Goal: Task Accomplishment & Management: Manage account settings

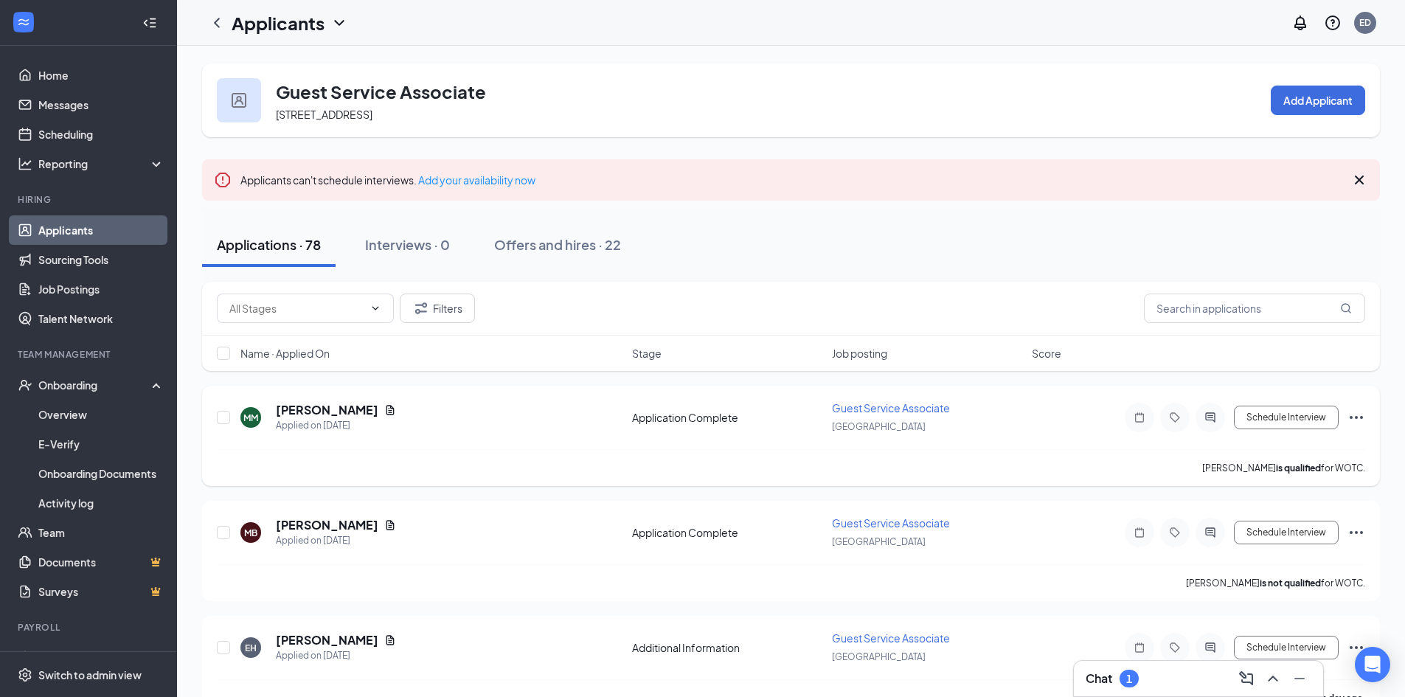
click at [389, 407] on icon "Document" at bounding box center [390, 410] width 12 height 12
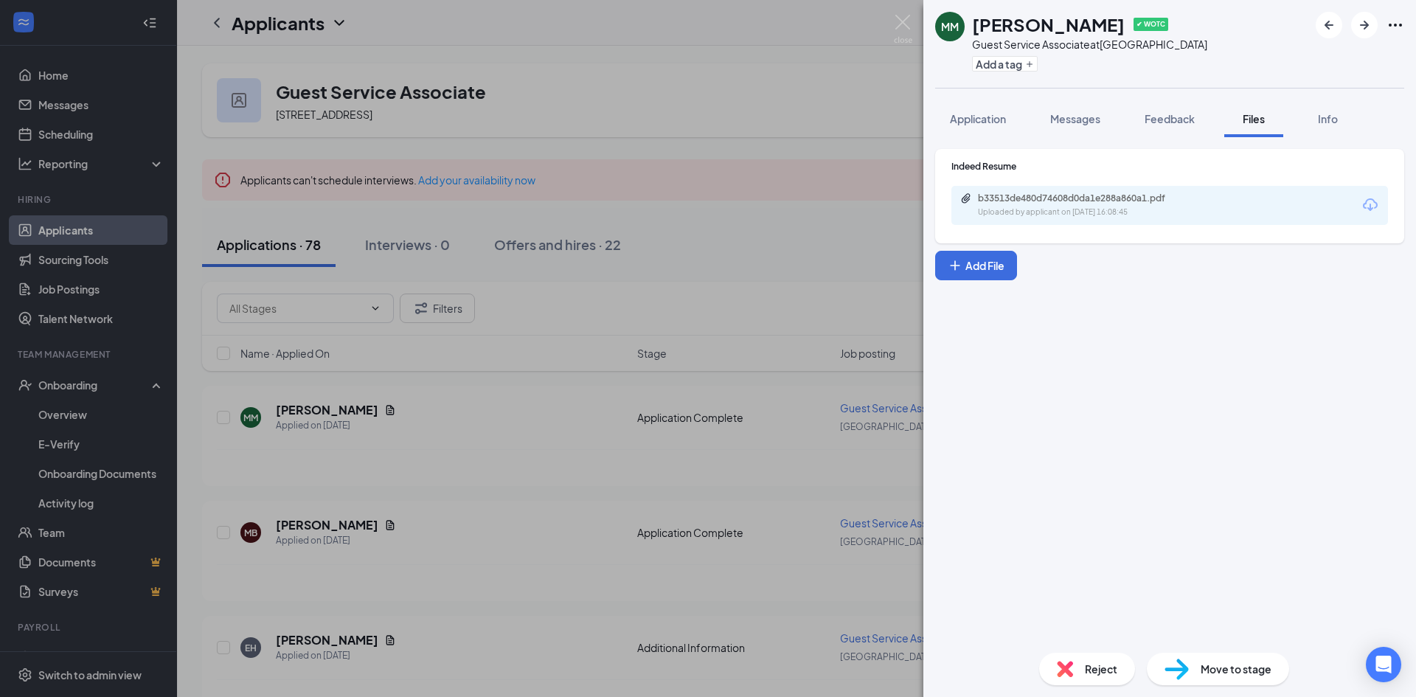
click at [1237, 190] on div "b33513de480d74608d0da1e288a860a1.pdf Uploaded by applicant on [DATE] 16:08:45" at bounding box center [1169, 205] width 437 height 39
click at [1150, 211] on div "Uploaded by applicant on [DATE] 16:08:45" at bounding box center [1088, 213] width 221 height 12
click at [910, 27] on img at bounding box center [903, 29] width 18 height 29
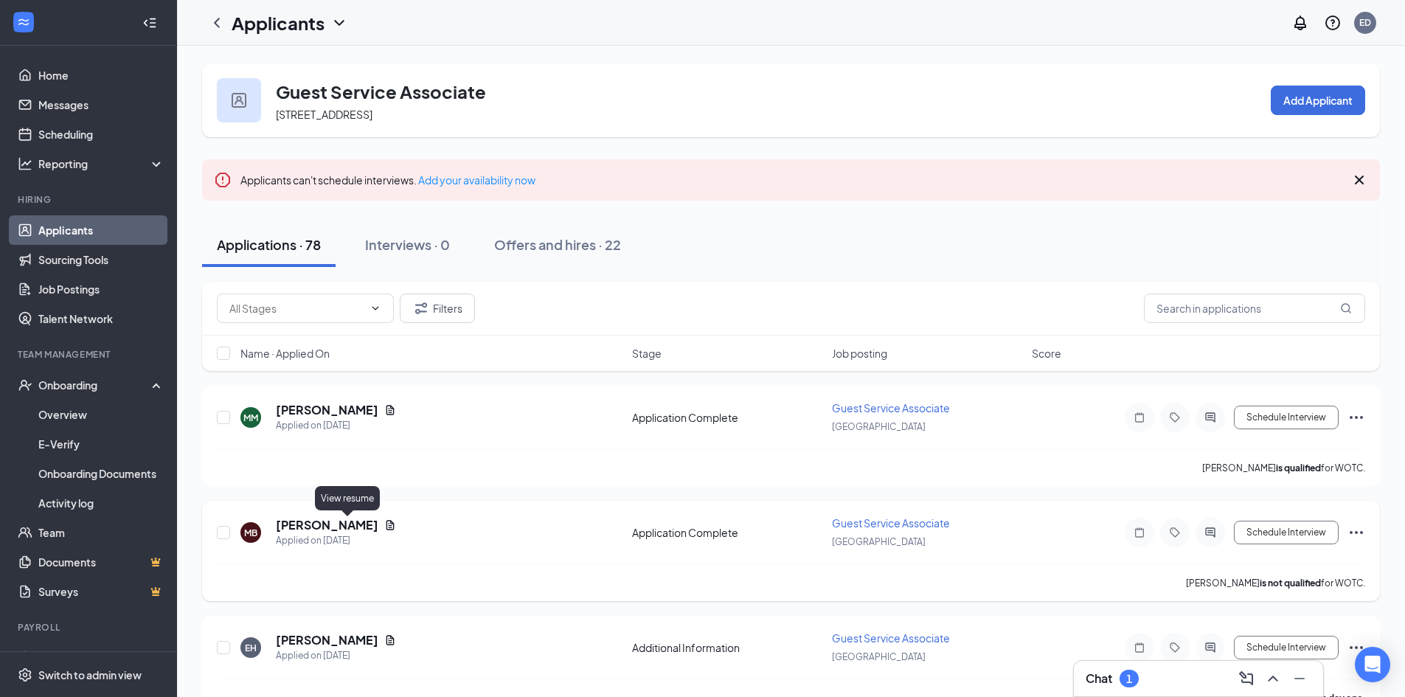
click at [384, 523] on icon "Document" at bounding box center [390, 525] width 12 height 12
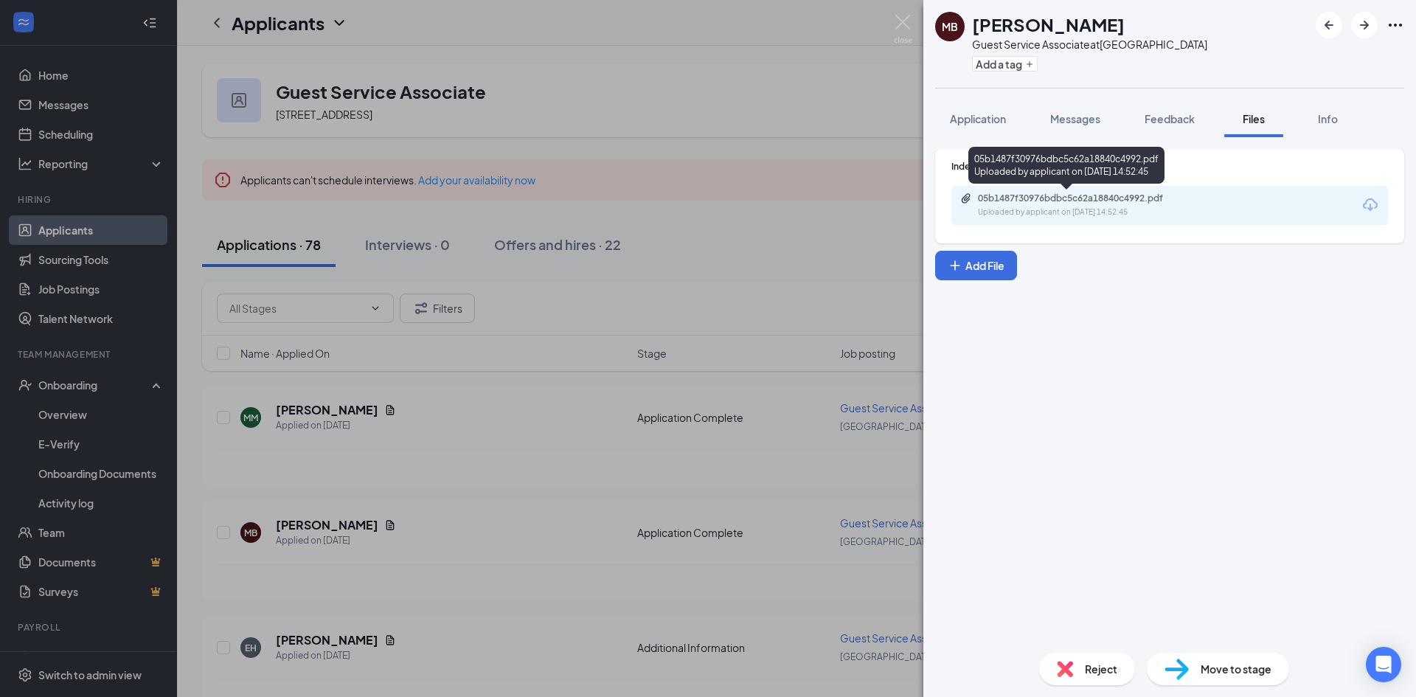
click at [1043, 207] on div "Uploaded by applicant on [DATE] 14:52:45" at bounding box center [1088, 213] width 221 height 12
click at [899, 21] on img at bounding box center [903, 29] width 18 height 29
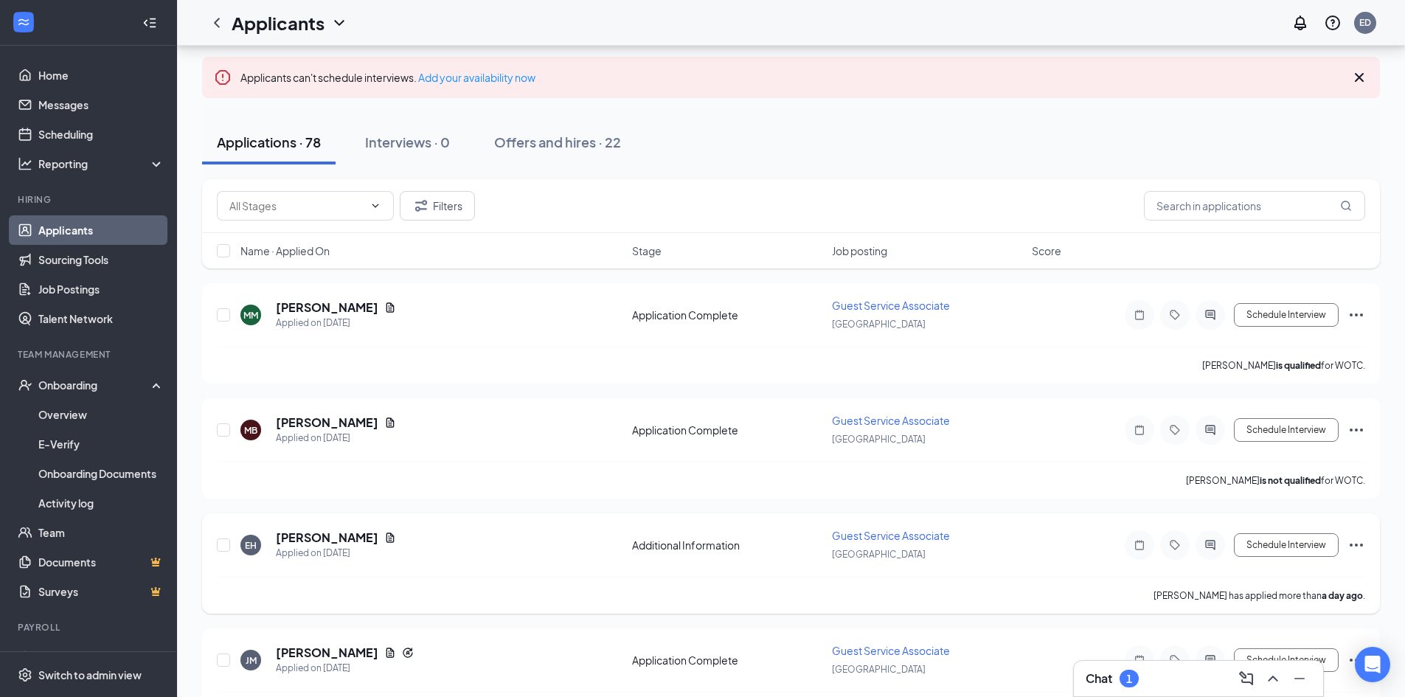
scroll to position [148, 0]
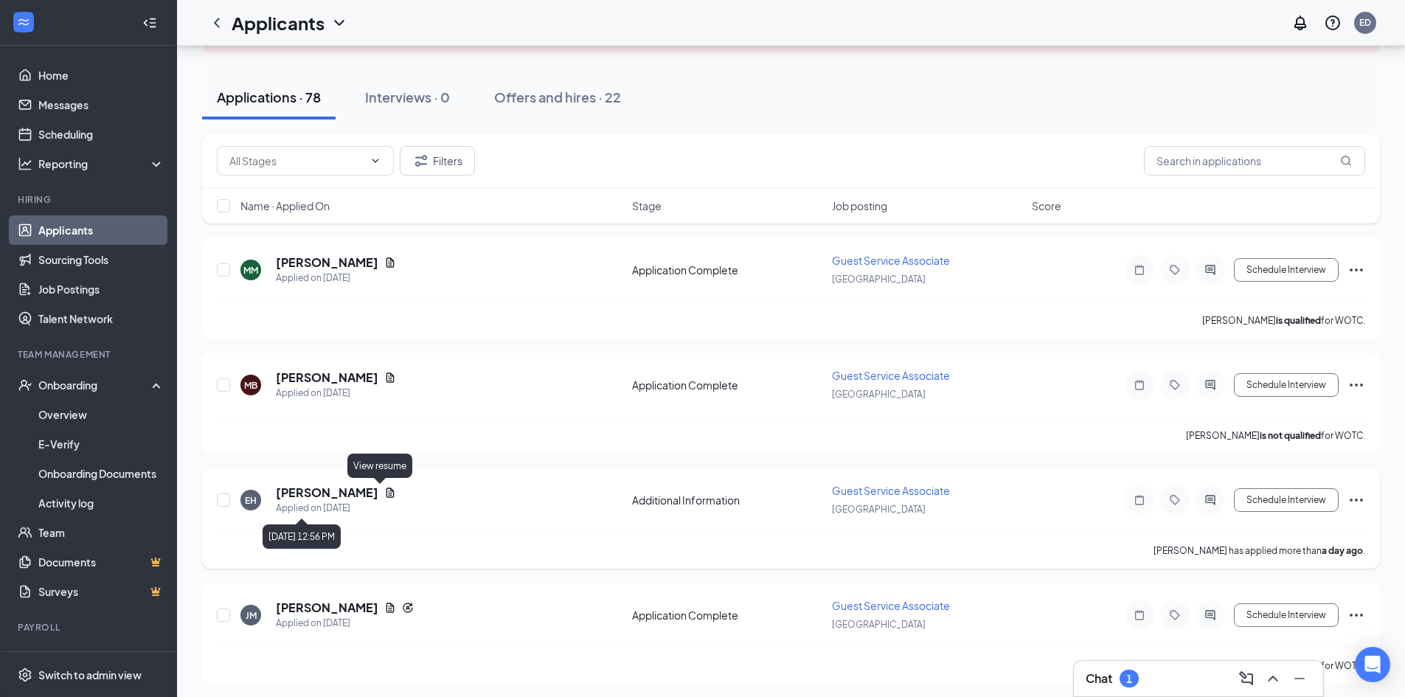
click at [384, 496] on icon "Document" at bounding box center [390, 493] width 12 height 12
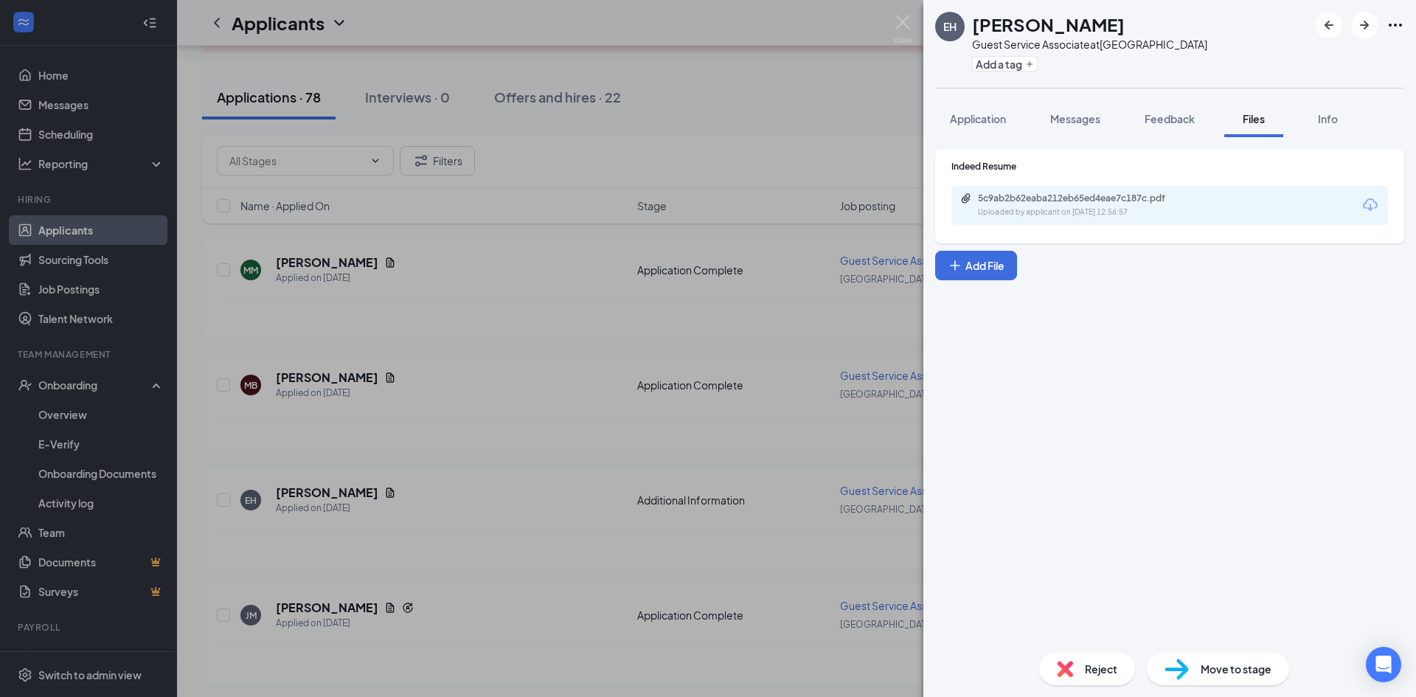
click at [1117, 190] on div "5c9ab2b62eaba212eb65ed4eae7c187c.pdf Uploaded by applicant on [DATE] 12:56:57" at bounding box center [1169, 205] width 437 height 39
click at [1165, 213] on div "Uploaded by applicant on [DATE] 12:56:57" at bounding box center [1088, 213] width 221 height 12
click at [629, 322] on div "EH [PERSON_NAME] Guest Service Associate at [GEOGRAPHIC_DATA] Add a tag Applica…" at bounding box center [708, 348] width 1416 height 697
click at [900, 24] on img at bounding box center [903, 29] width 18 height 29
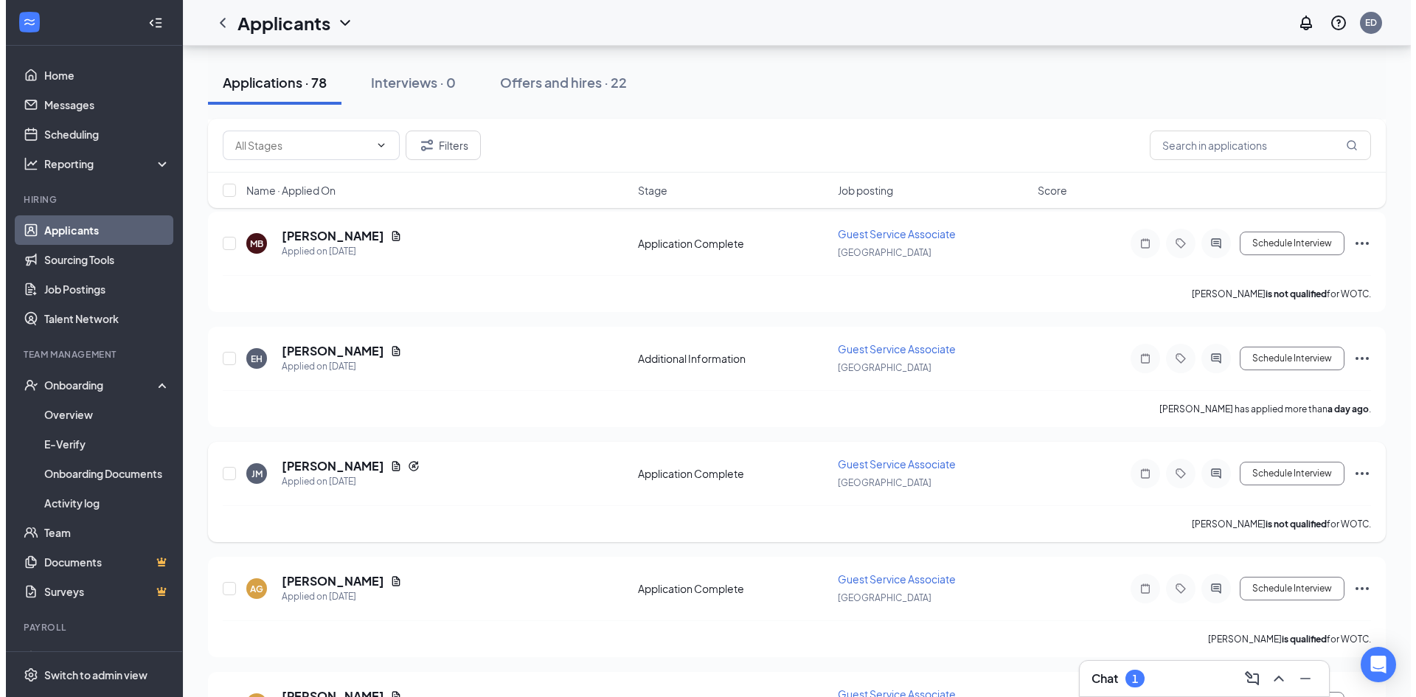
scroll to position [295, 0]
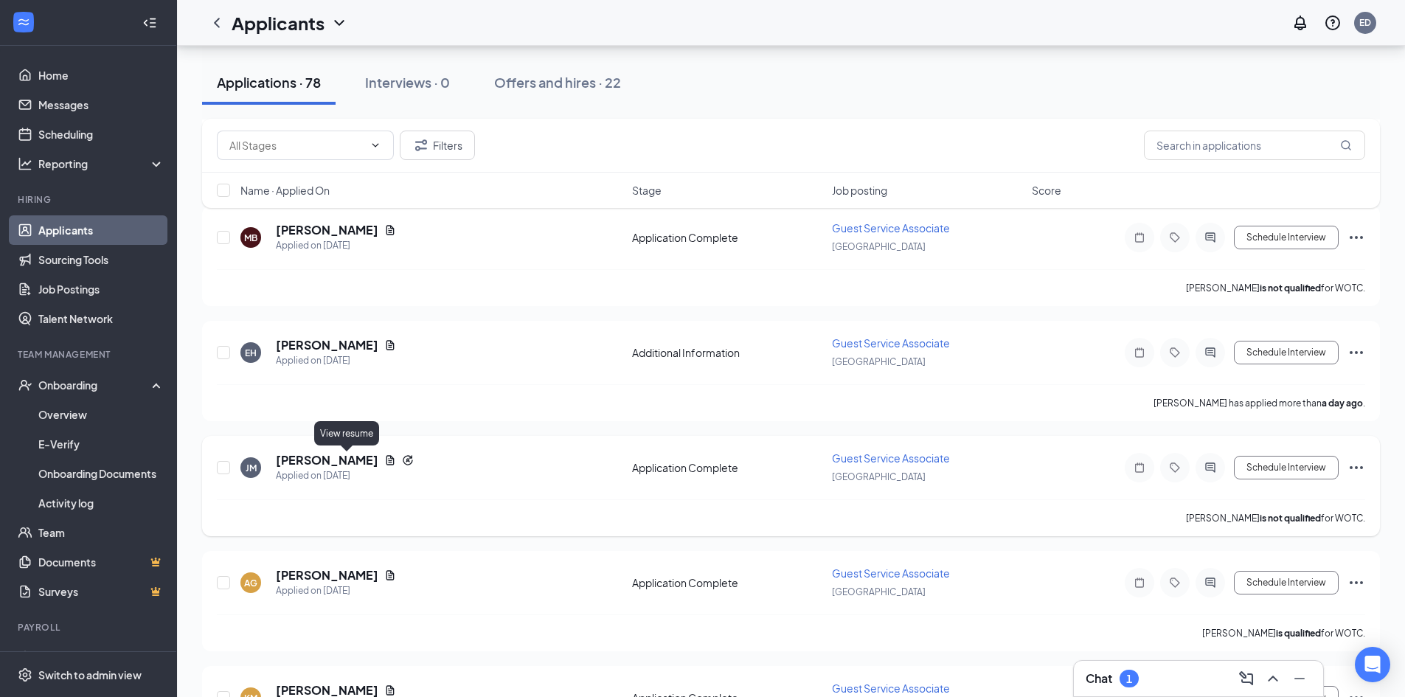
click at [386, 458] on icon "Document" at bounding box center [390, 460] width 8 height 10
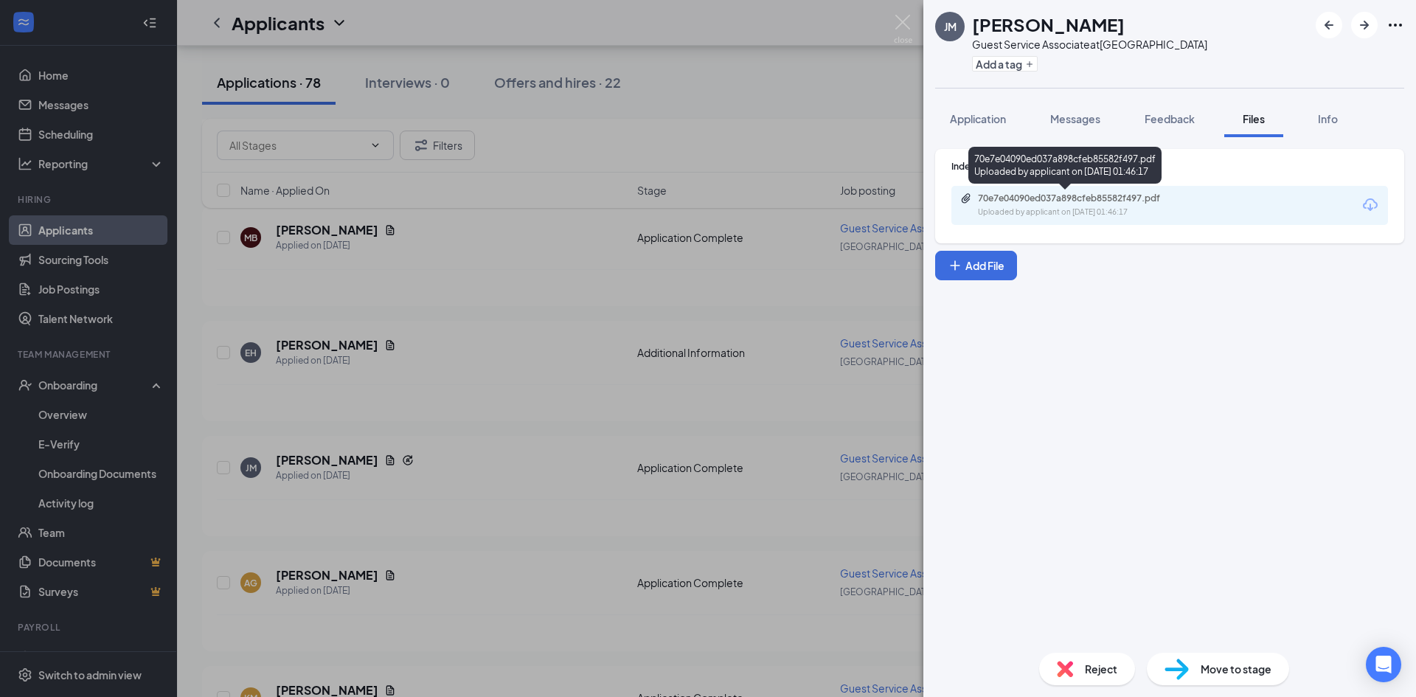
click at [1083, 215] on div "Uploaded by applicant on [DATE] 01:46:17" at bounding box center [1088, 213] width 221 height 12
click at [980, 114] on span "Application" at bounding box center [978, 118] width 56 height 13
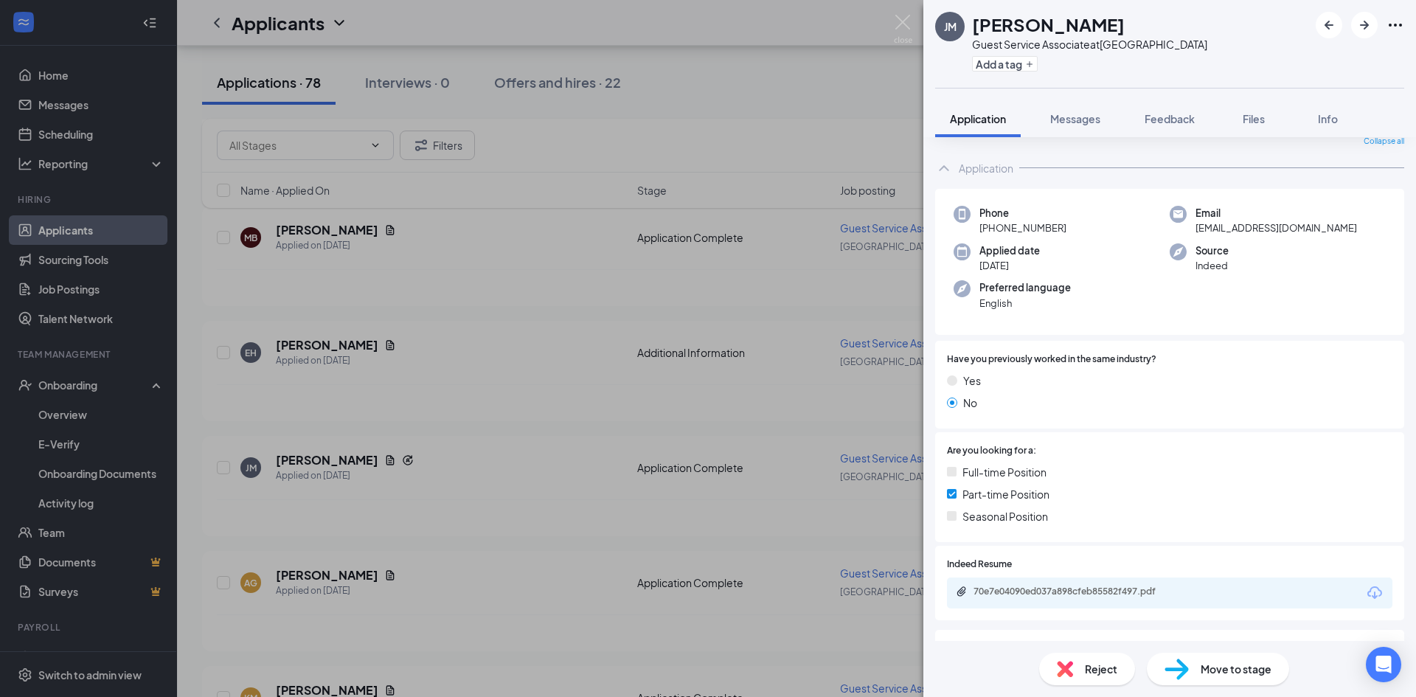
scroll to position [148, 0]
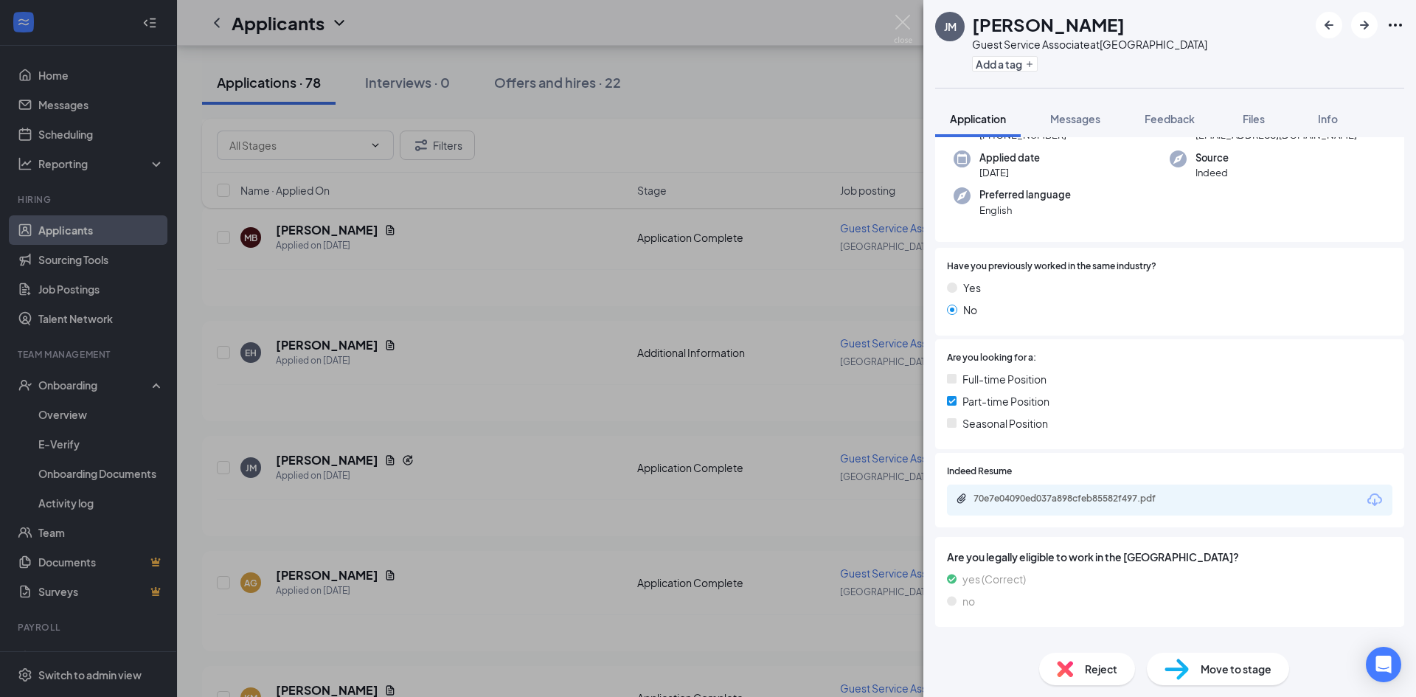
click at [1231, 673] on span "Move to stage" at bounding box center [1236, 669] width 71 height 16
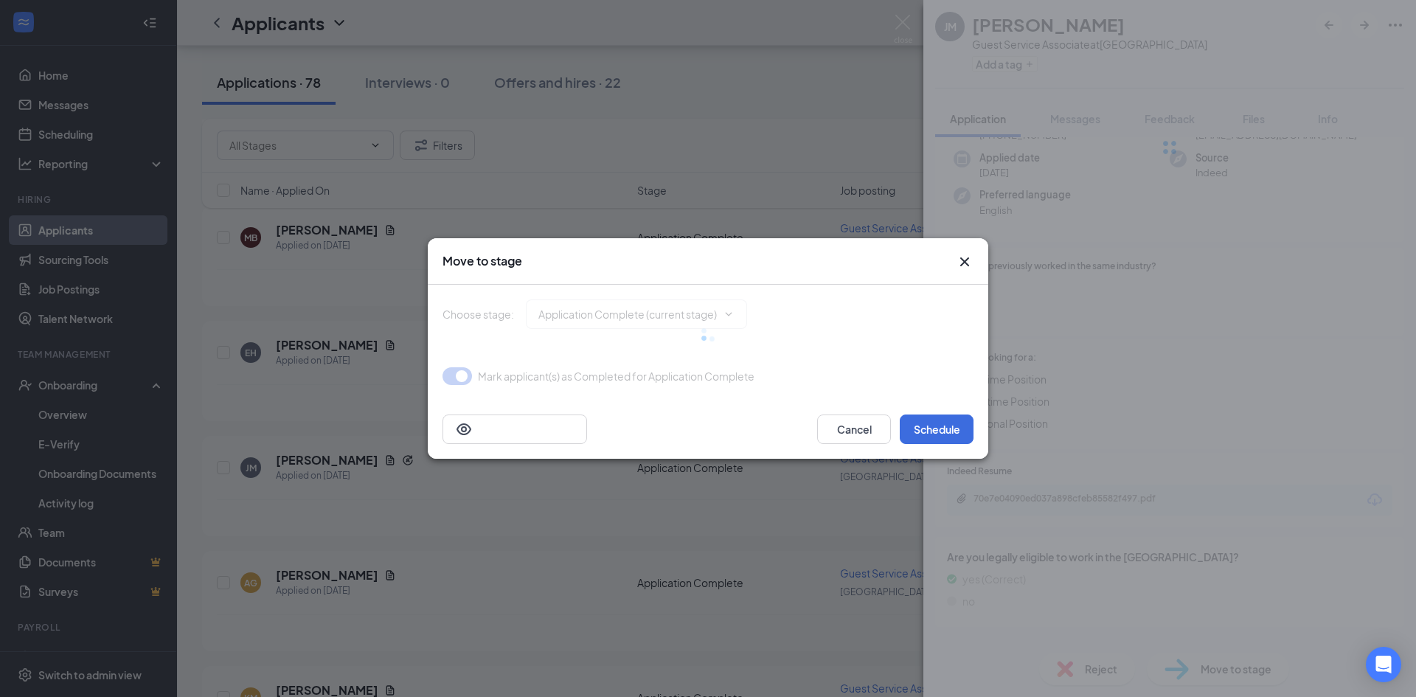
type input "Onsite Interview (next stage)"
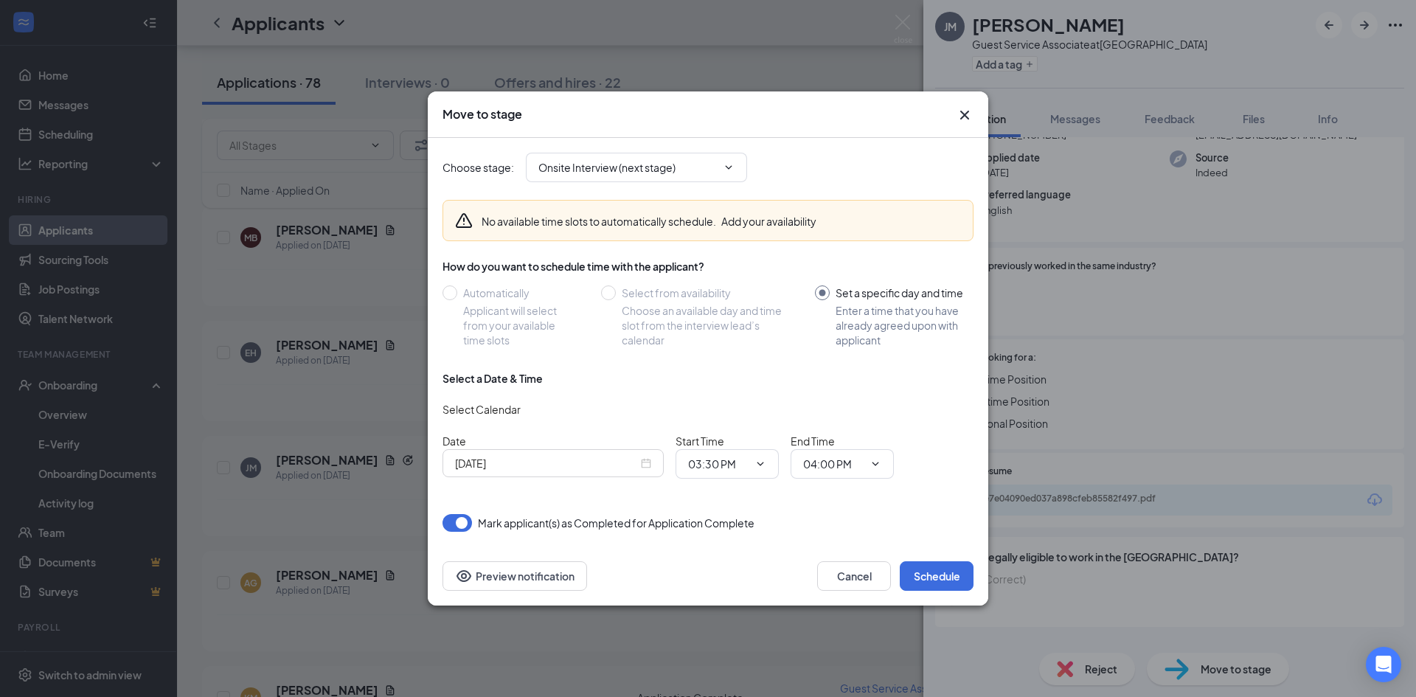
click at [679, 183] on div "Choose stage : Onsite Interview (next stage)" at bounding box center [708, 167] width 531 height 59
click at [515, 468] on input "[DATE]" at bounding box center [546, 463] width 183 height 16
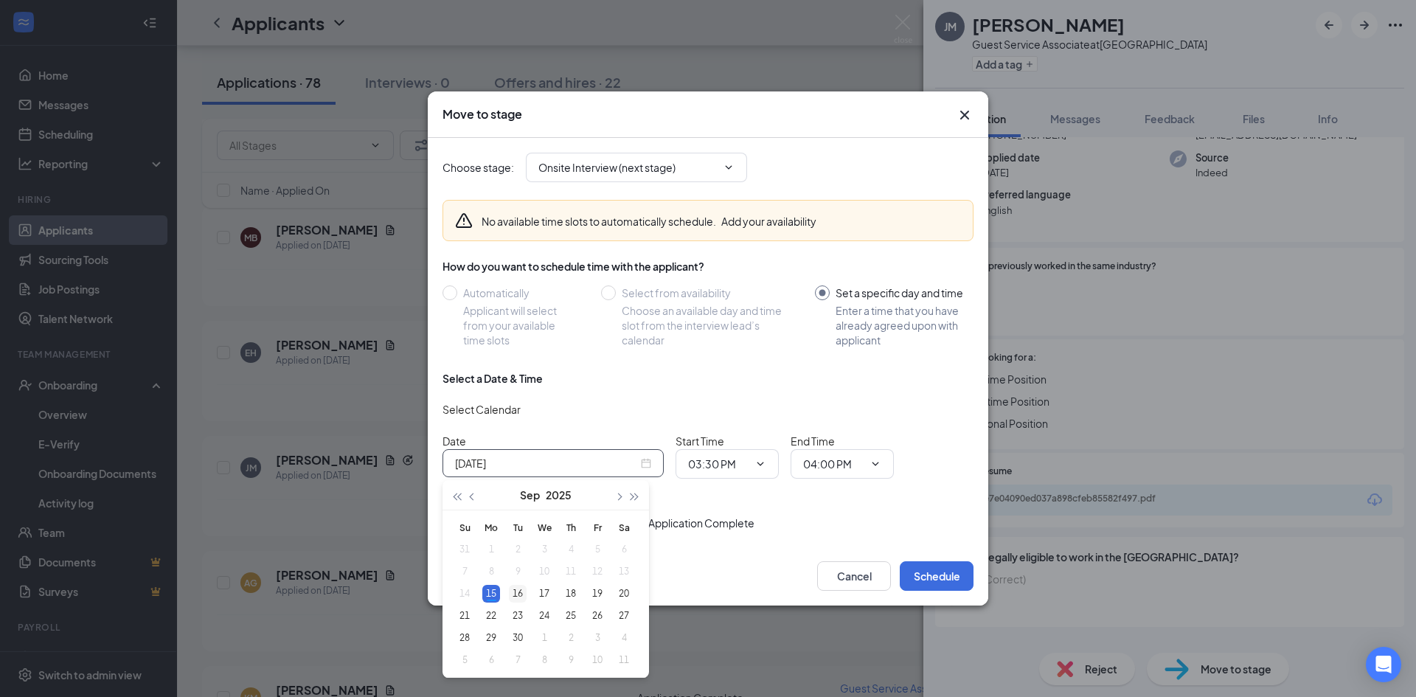
type input "[DATE]"
click at [525, 599] on div "16" at bounding box center [518, 594] width 18 height 18
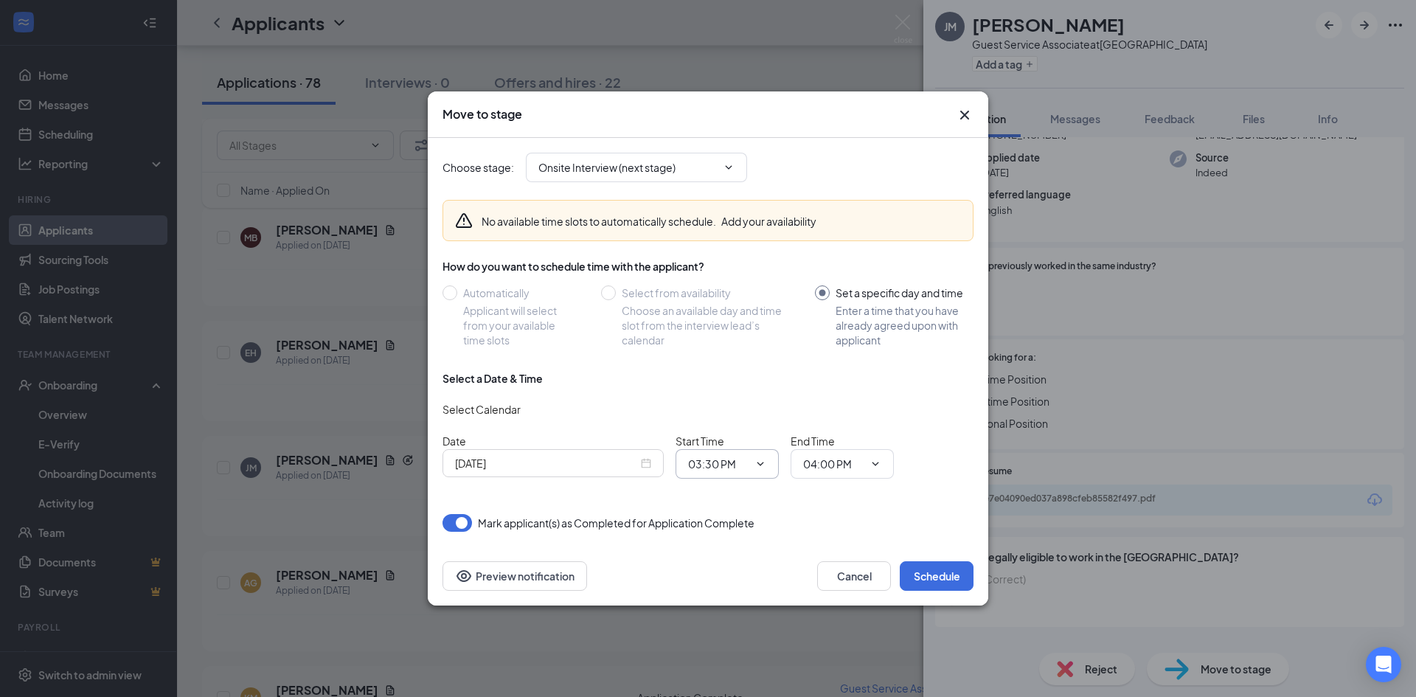
click at [757, 460] on icon "ChevronDown" at bounding box center [761, 464] width 12 height 12
click at [716, 468] on input "03:30 PM" at bounding box center [718, 464] width 60 height 16
click at [734, 305] on div "05:15 PM" at bounding box center [722, 303] width 44 height 16
type input "05:15 PM"
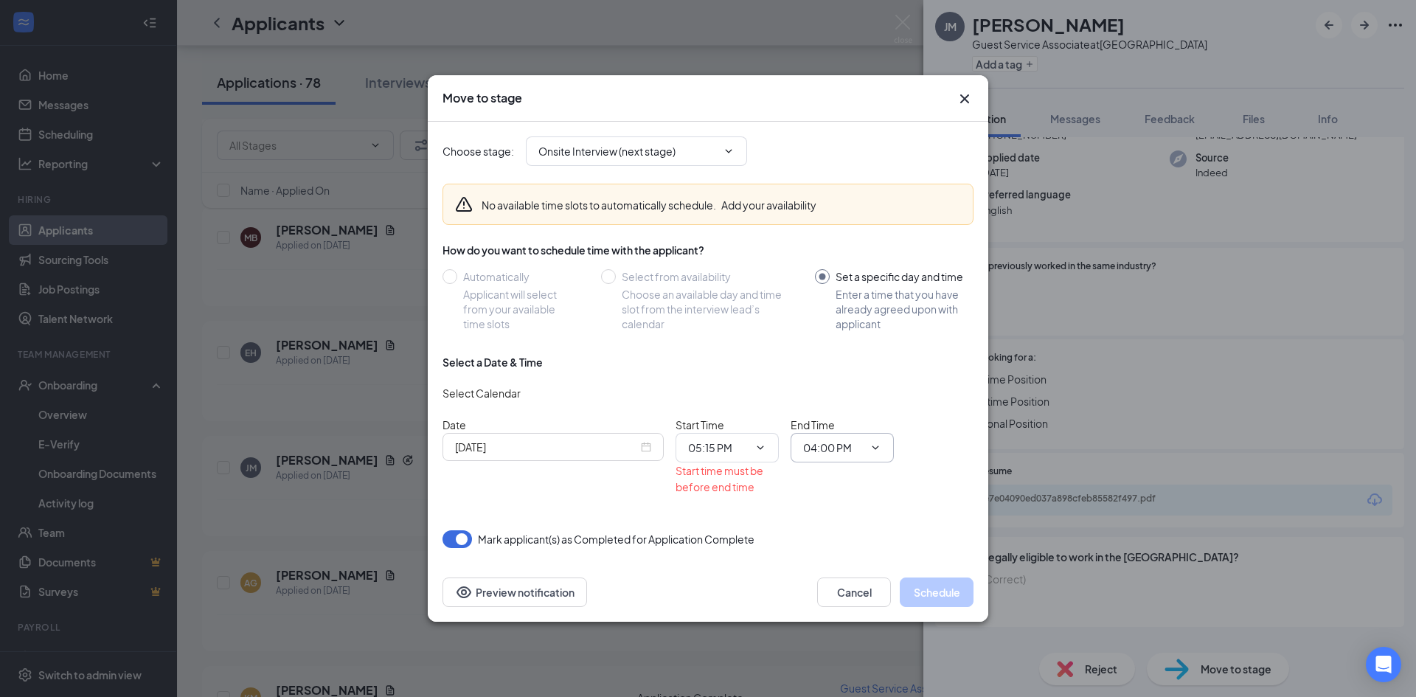
click at [833, 452] on input "04:00 PM" at bounding box center [833, 448] width 60 height 16
click at [854, 282] on div "05:45 PM" at bounding box center [837, 281] width 44 height 16
type input "05:45 PM"
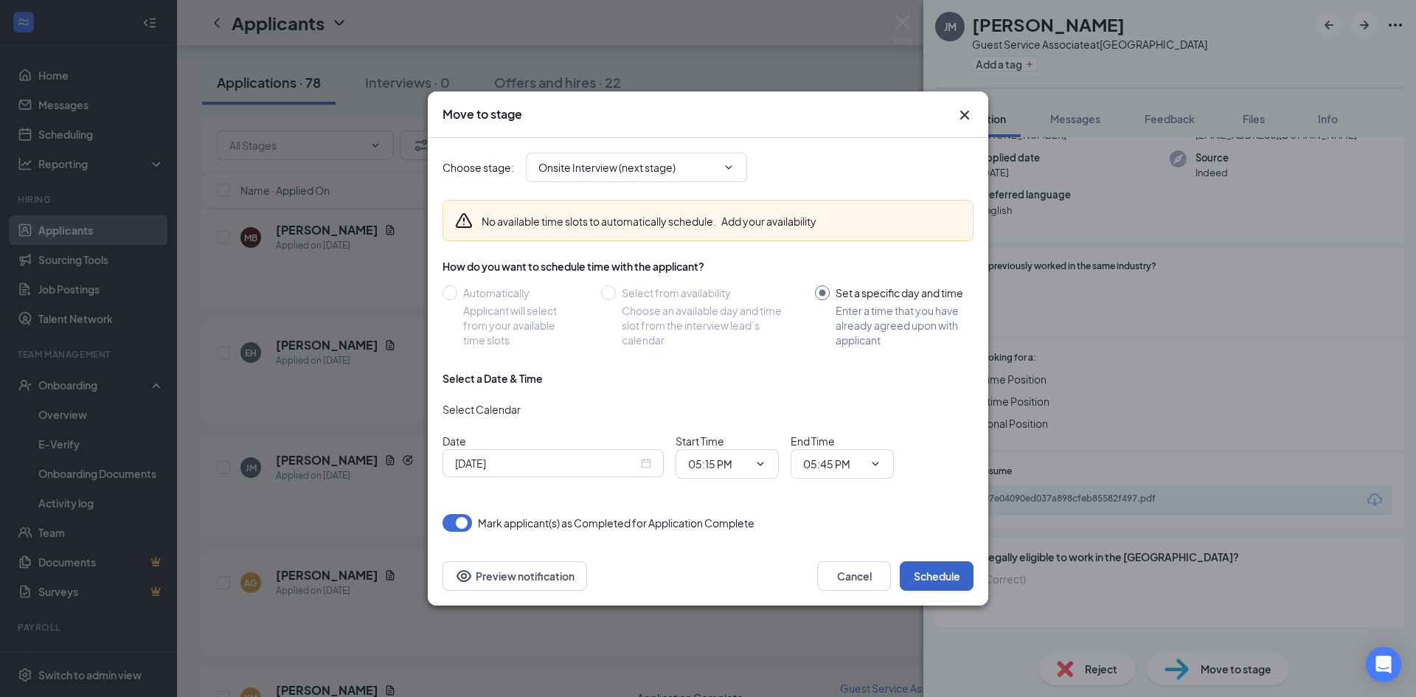
click at [937, 578] on button "Schedule" at bounding box center [937, 576] width 74 height 30
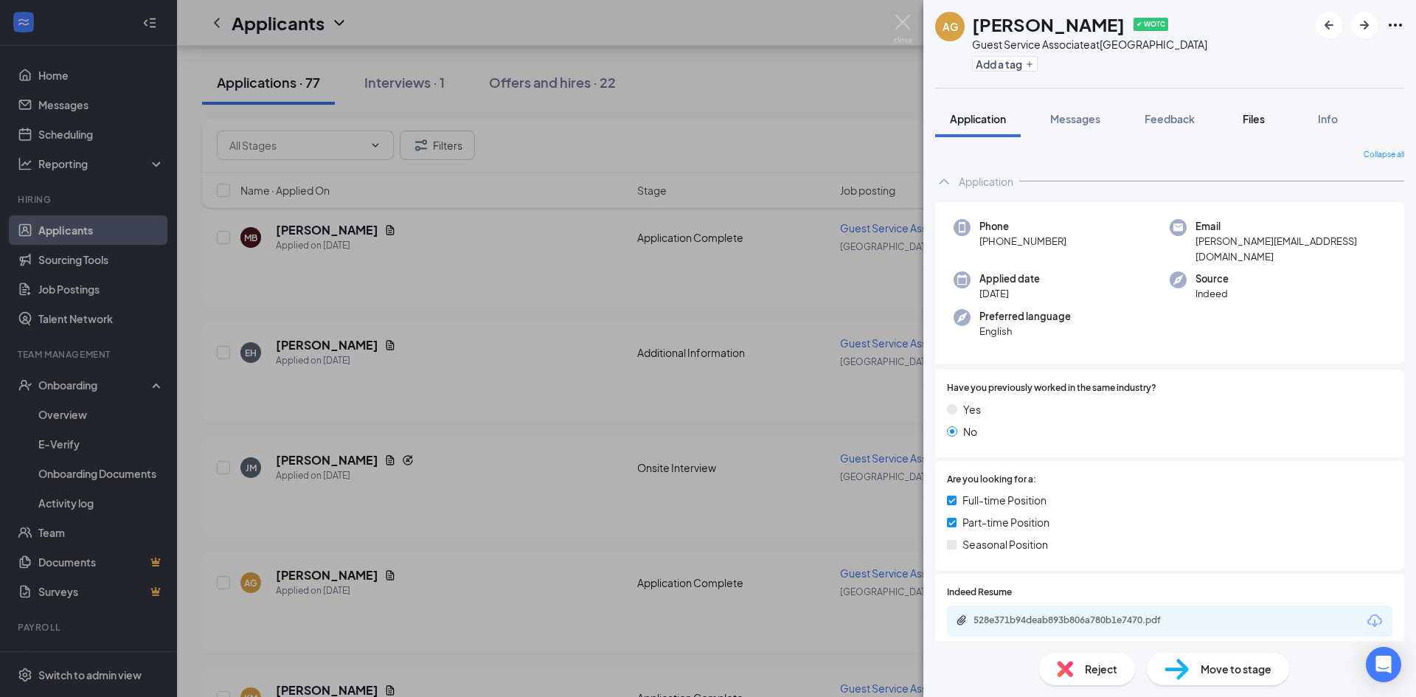
click at [1250, 122] on span "Files" at bounding box center [1254, 118] width 22 height 13
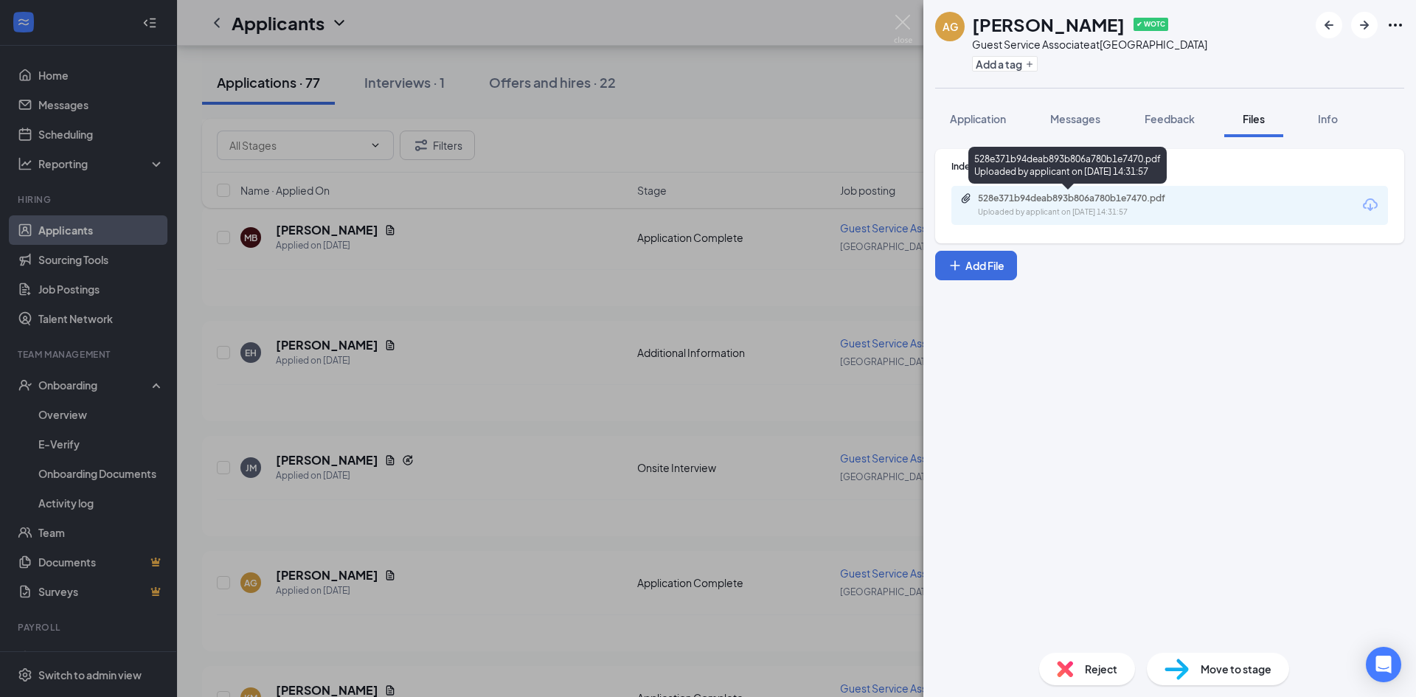
click at [1103, 205] on div "528e371b94deab893b806a780b1e7470.pdf Uploaded by applicant on [DATE] 14:31:57" at bounding box center [1079, 206] width 239 height 26
click at [900, 18] on img at bounding box center [903, 29] width 18 height 29
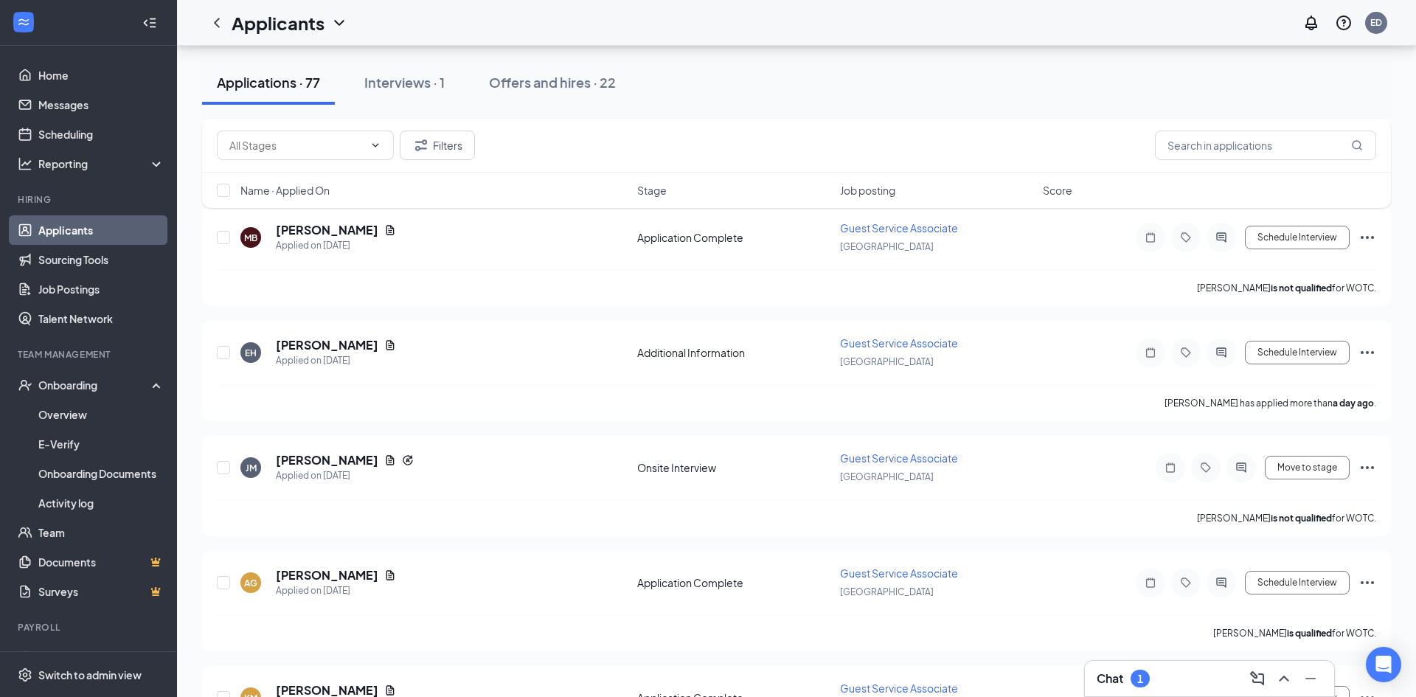
drag, startPoint x: 901, startPoint y: 21, endPoint x: 606, endPoint y: 284, distance: 396.0
click at [901, 20] on div "Applicants ED" at bounding box center [796, 23] width 1239 height 46
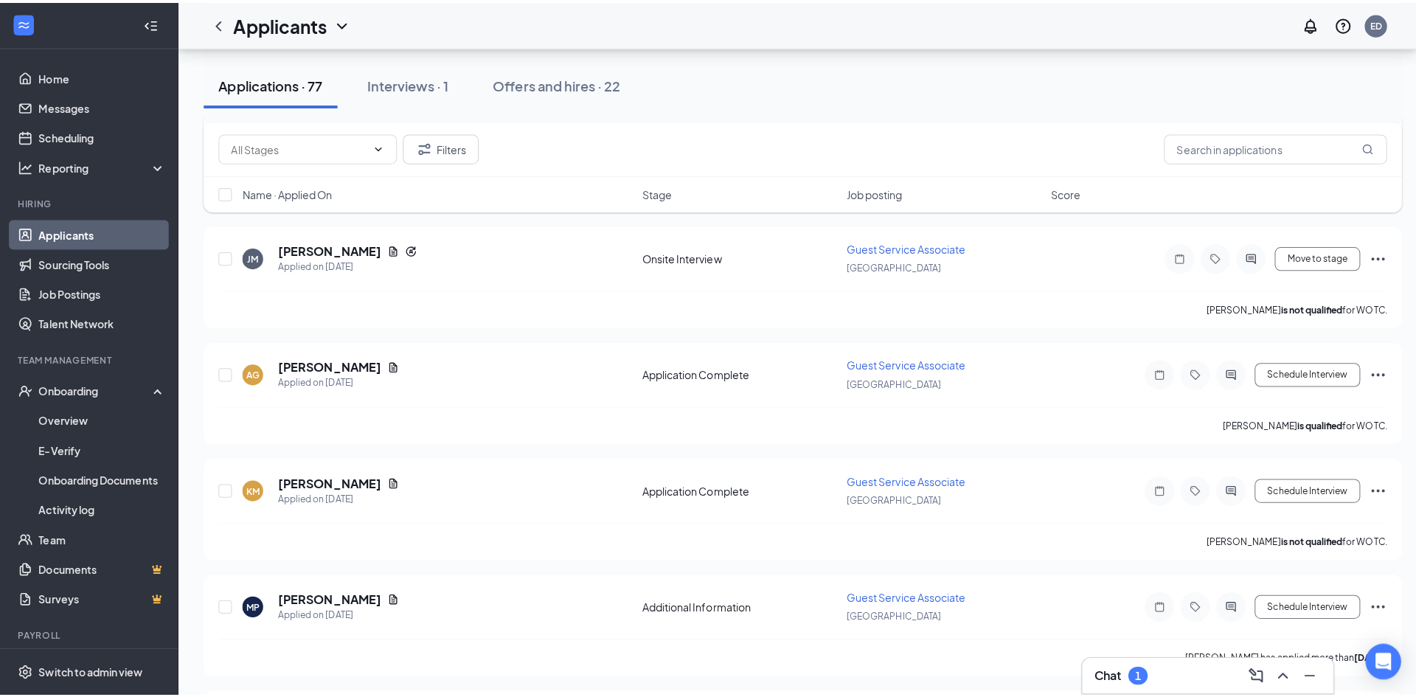
scroll to position [516, 0]
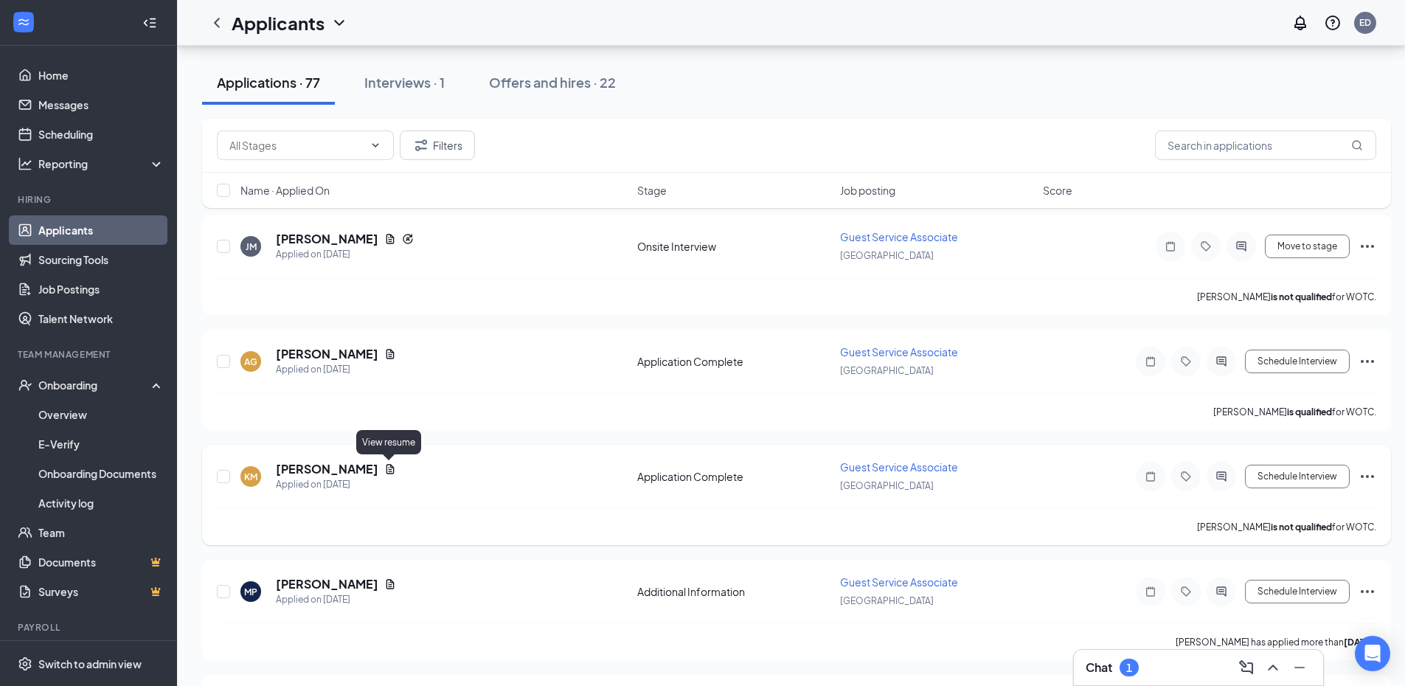
click at [387, 472] on icon "Document" at bounding box center [390, 469] width 12 height 12
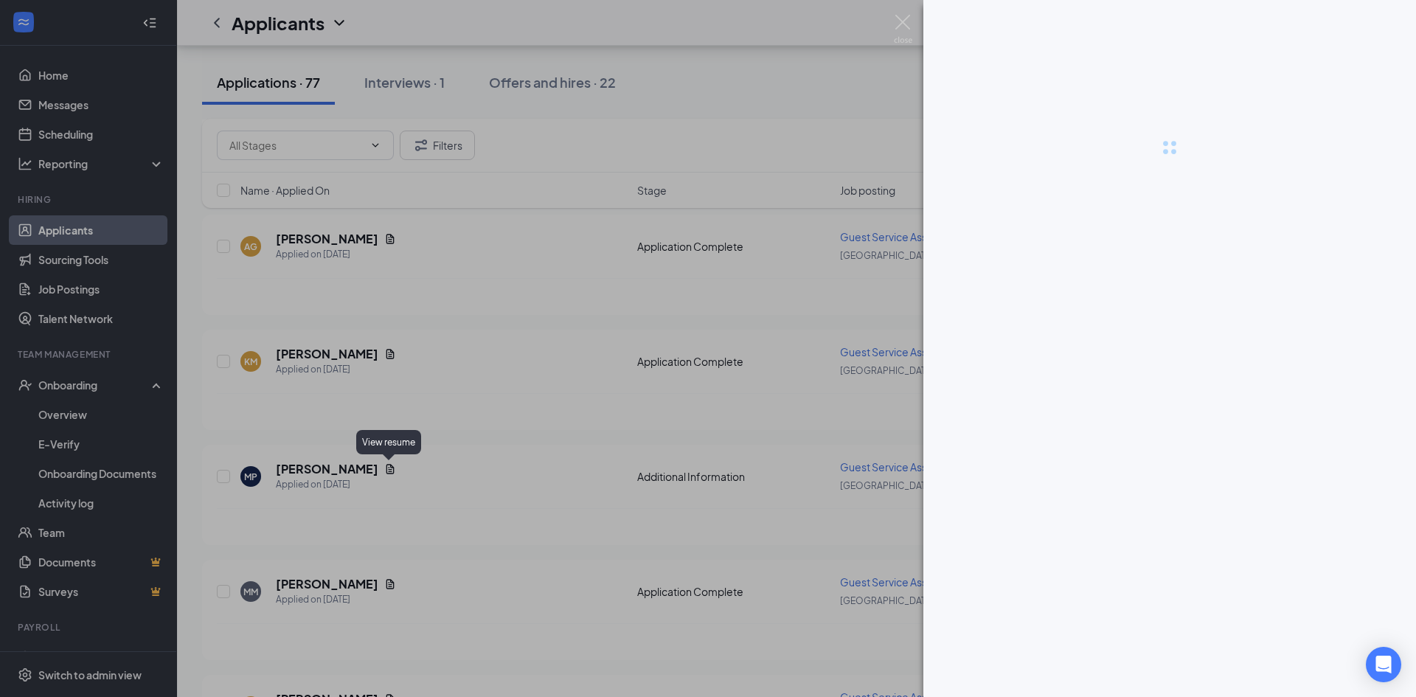
click at [392, 464] on div at bounding box center [708, 348] width 1416 height 697
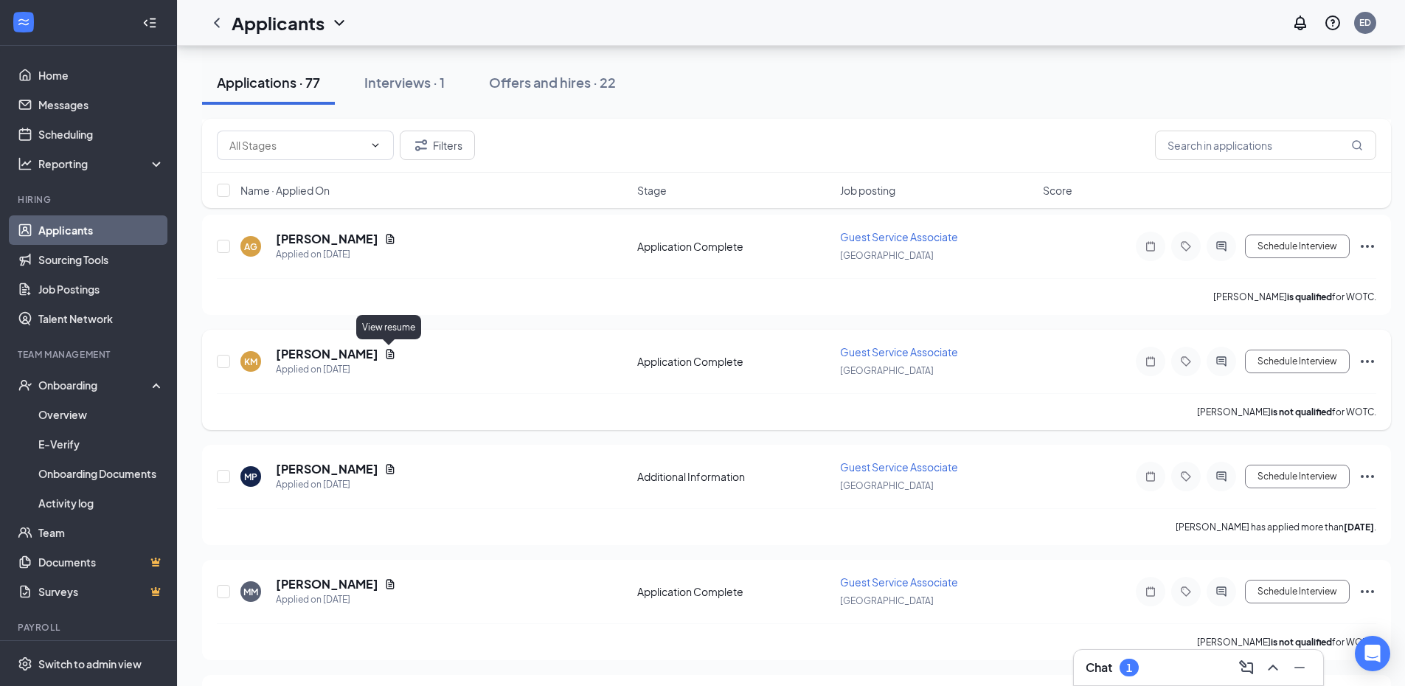
click at [389, 355] on icon "Document" at bounding box center [390, 354] width 8 height 10
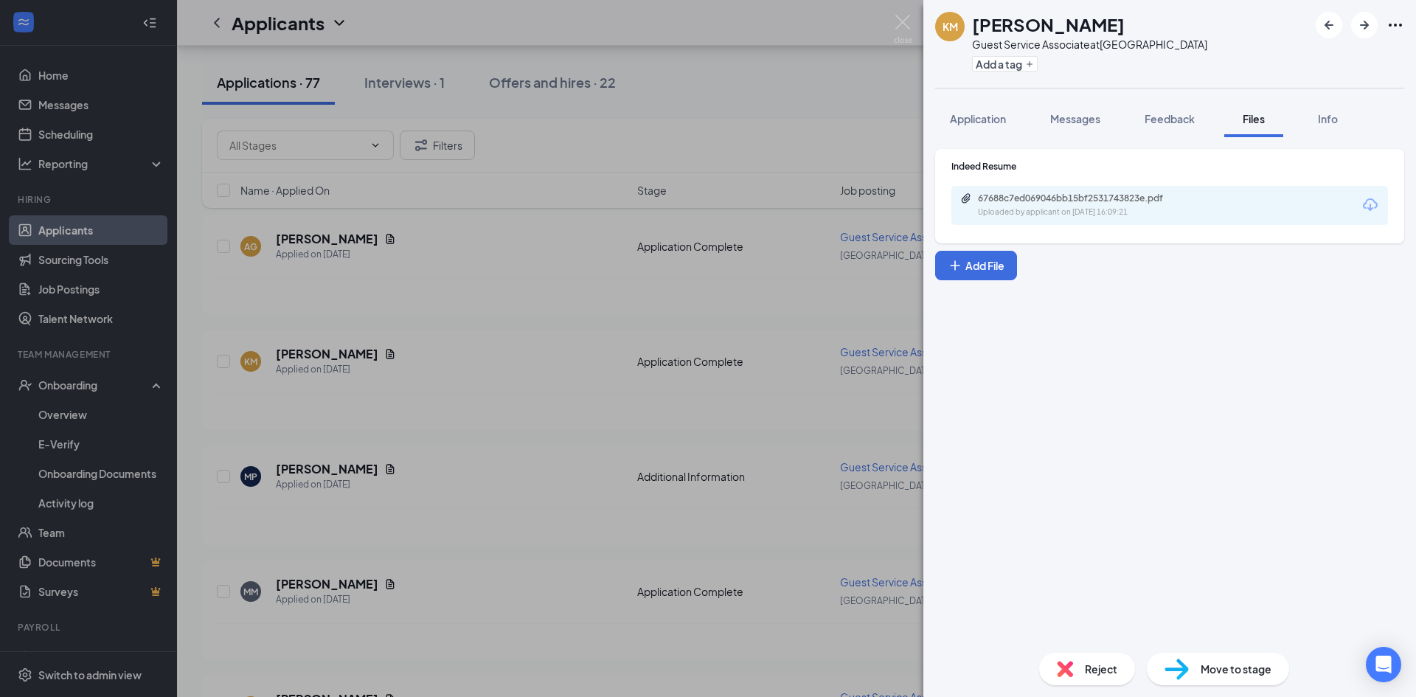
click at [1079, 213] on div "Uploaded by applicant on [DATE] 16:09:21" at bounding box center [1088, 213] width 221 height 12
click at [903, 27] on img at bounding box center [903, 29] width 18 height 29
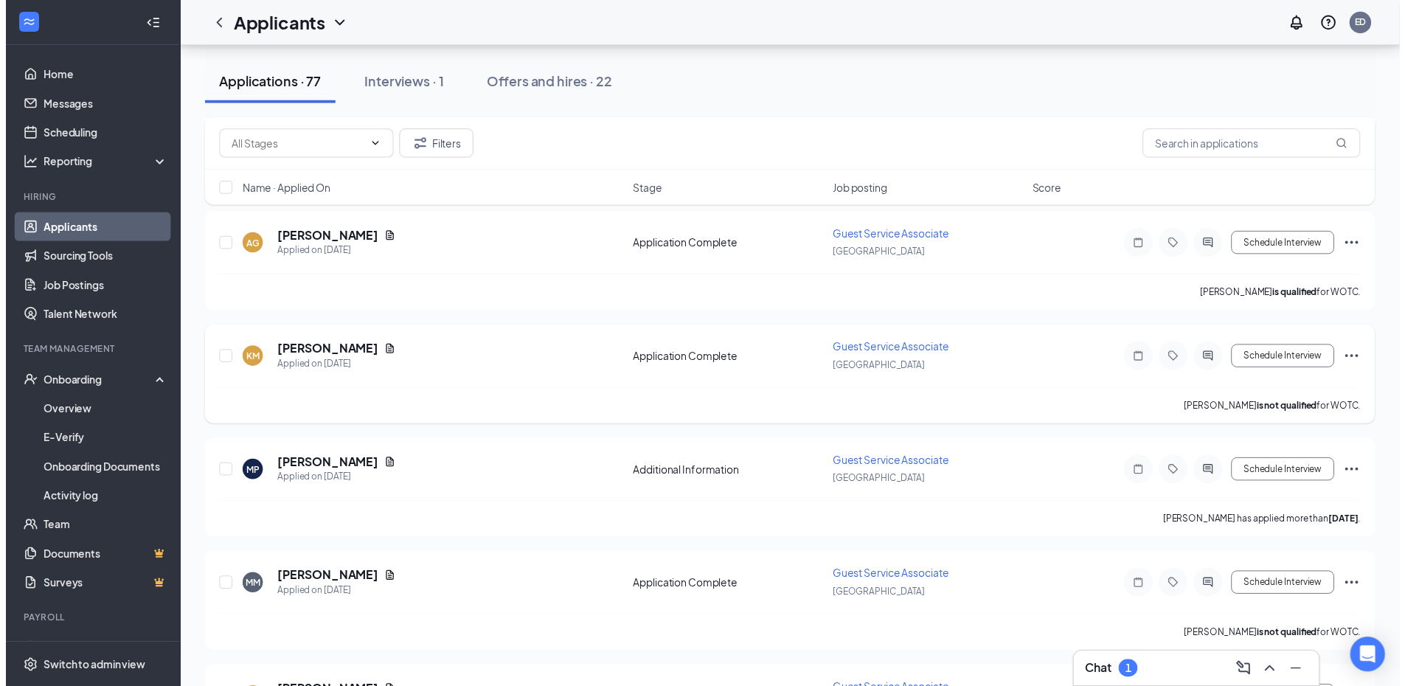
scroll to position [295, 0]
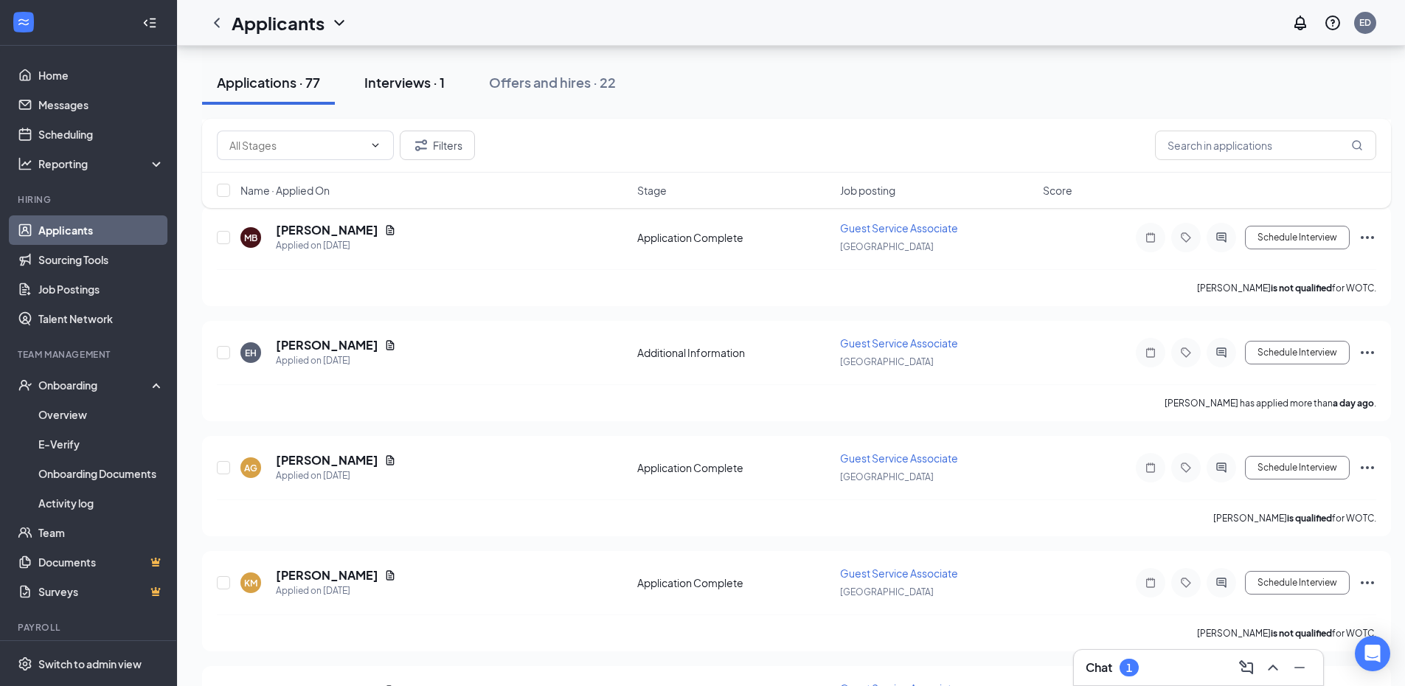
click at [423, 81] on div "Interviews · 1" at bounding box center [404, 82] width 80 height 18
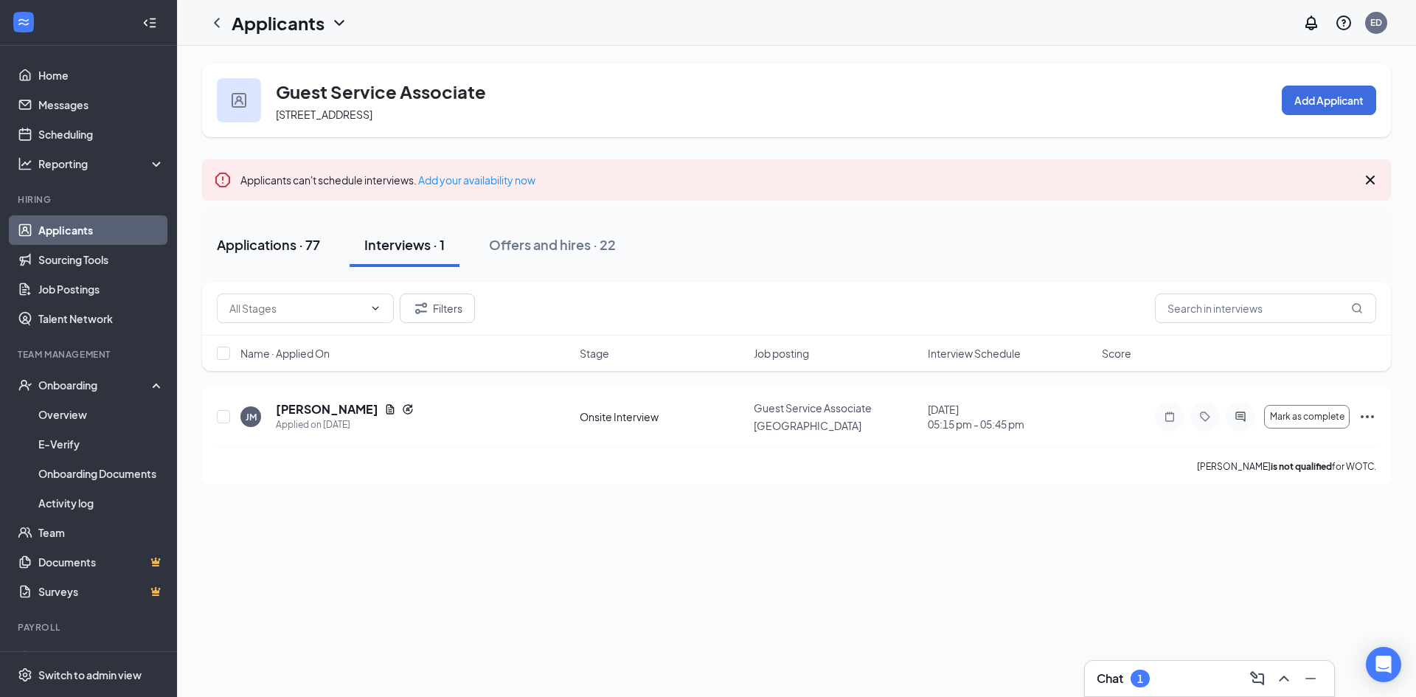
click at [280, 243] on div "Applications · 77" at bounding box center [268, 244] width 103 height 18
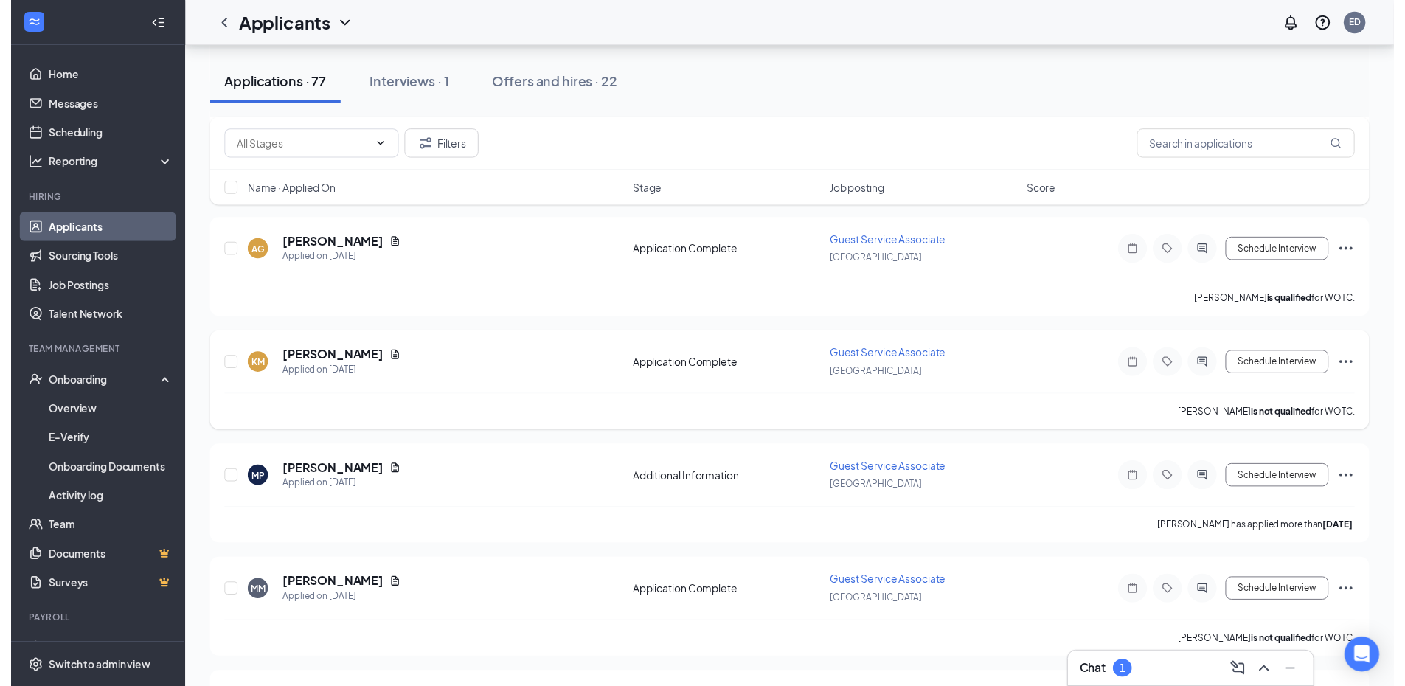
scroll to position [516, 0]
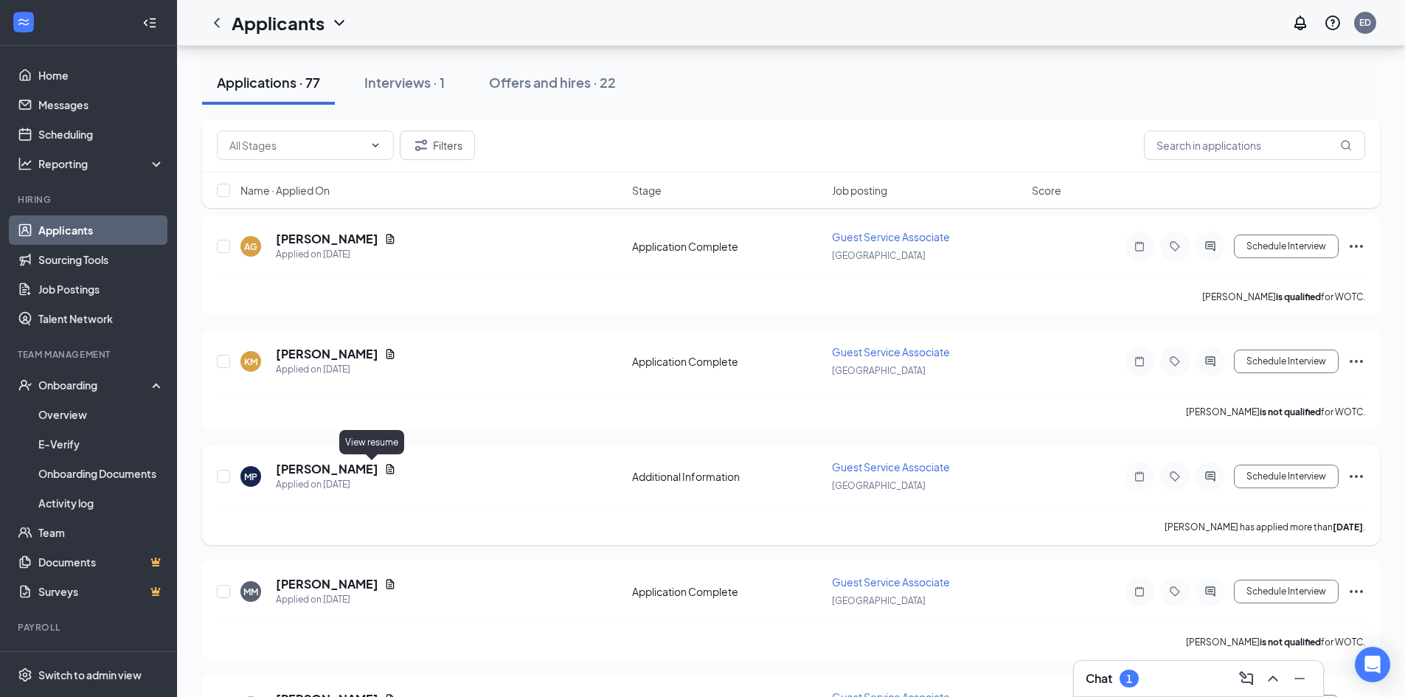
click at [384, 468] on icon "Document" at bounding box center [390, 469] width 12 height 12
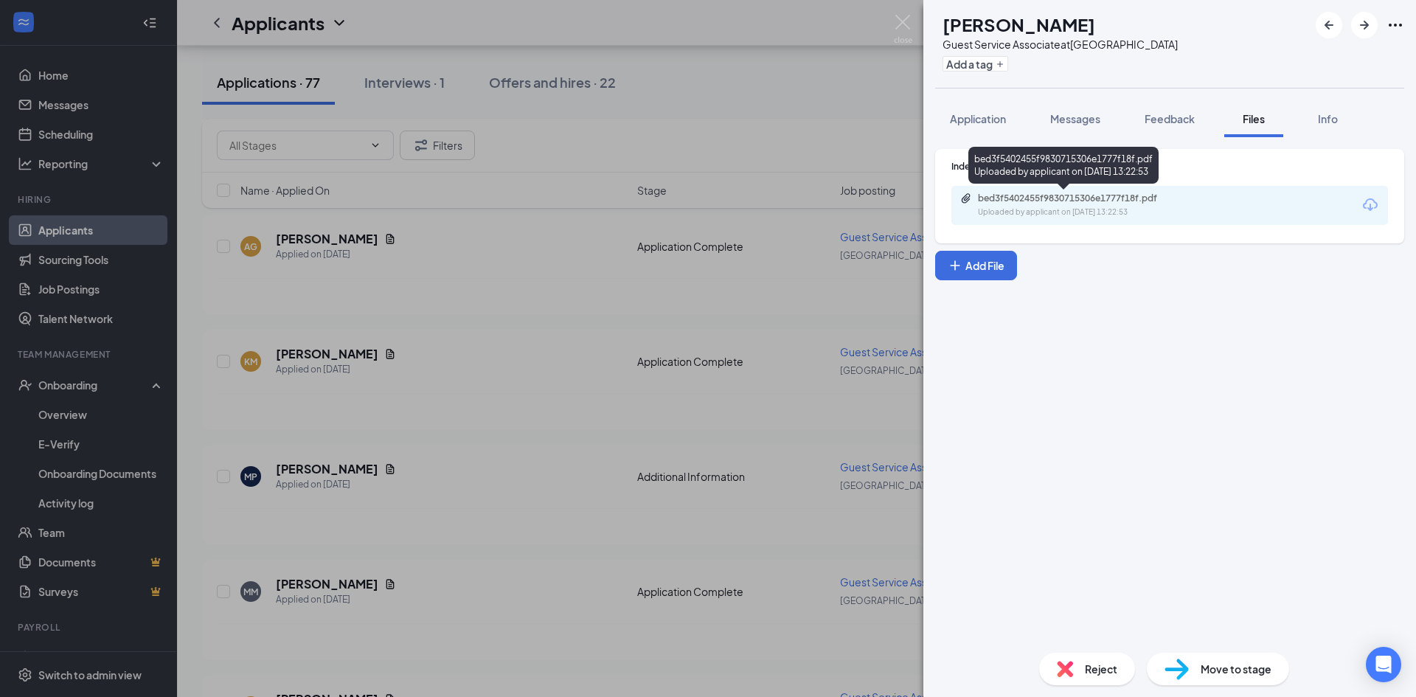
click at [1064, 192] on div "bed3f5402455f9830715306e1777f18f.pdf Uploaded by applicant on [DATE] 13:22:53" at bounding box center [1169, 205] width 437 height 39
click at [1067, 196] on div "bed3f5402455f9830715306e1777f18f.pdf" at bounding box center [1081, 199] width 207 height 12
click at [895, 27] on img at bounding box center [903, 29] width 18 height 29
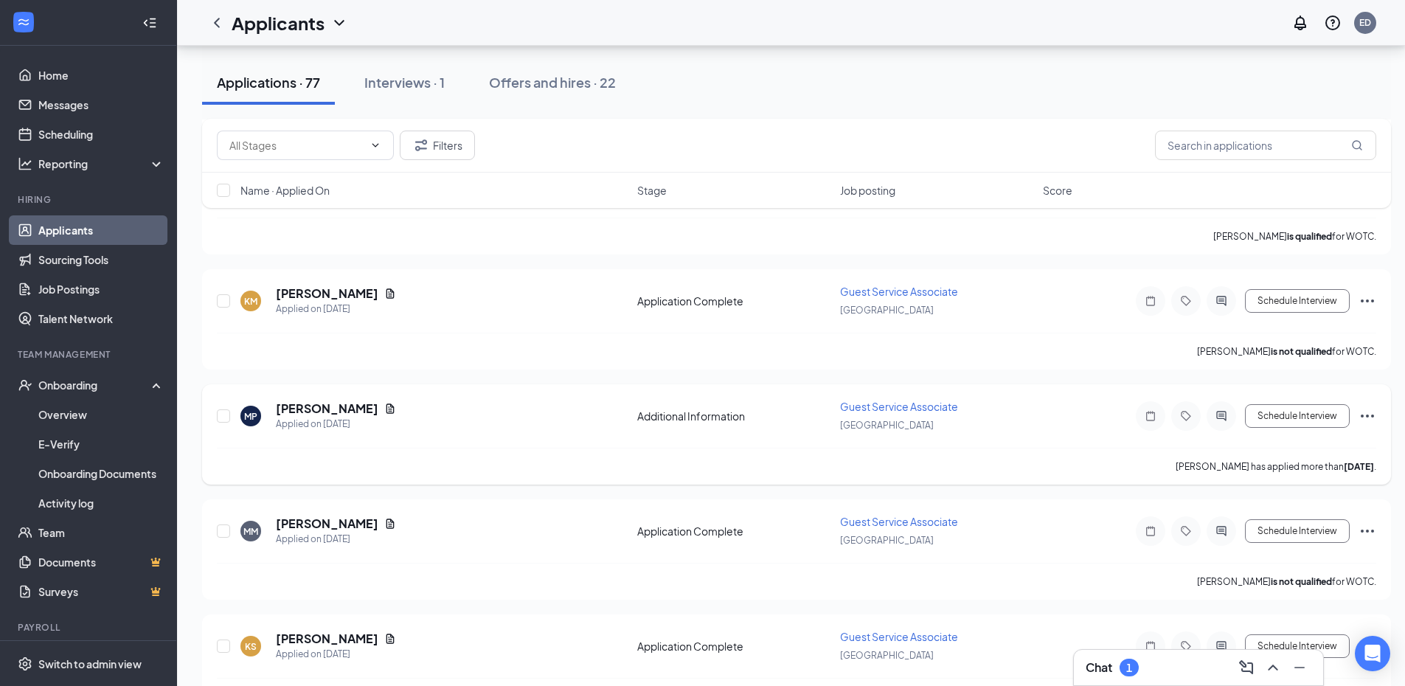
scroll to position [885, 0]
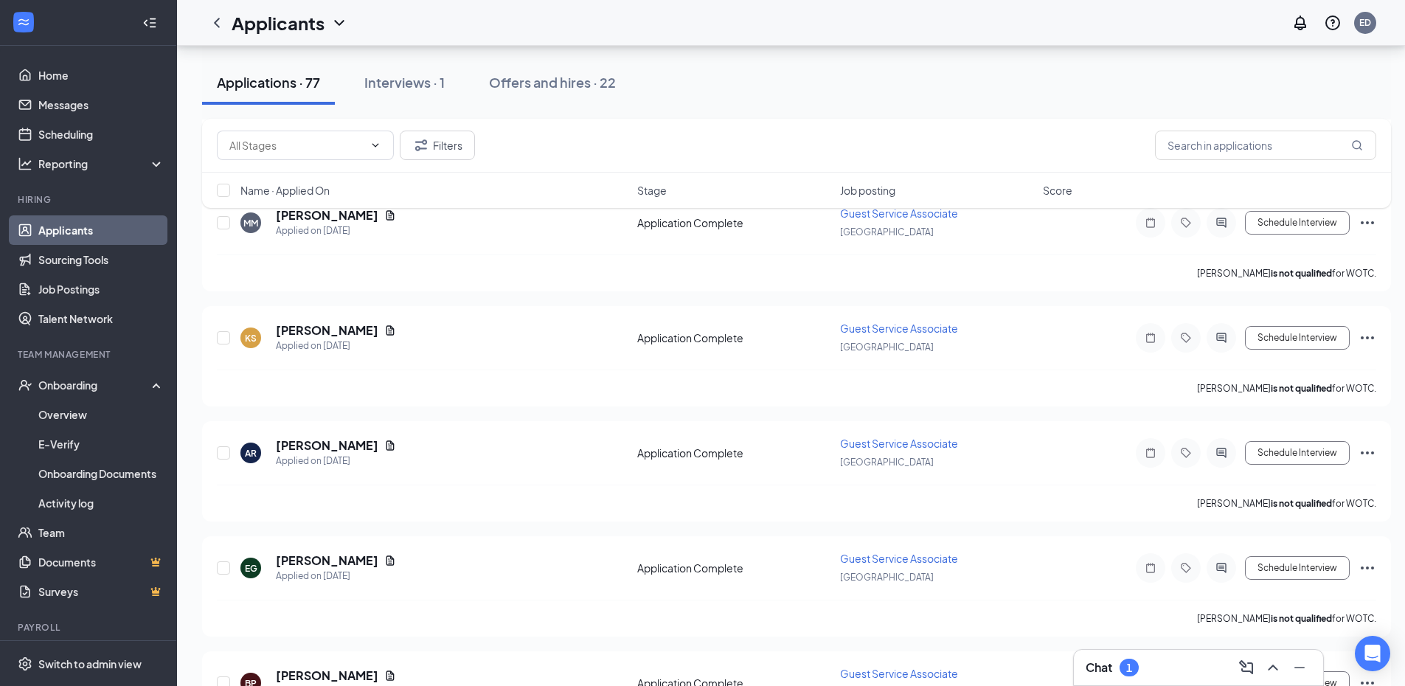
click at [350, 214] on div "Filters Name · Applied On Stage Job posting Score" at bounding box center [796, 171] width 1189 height 104
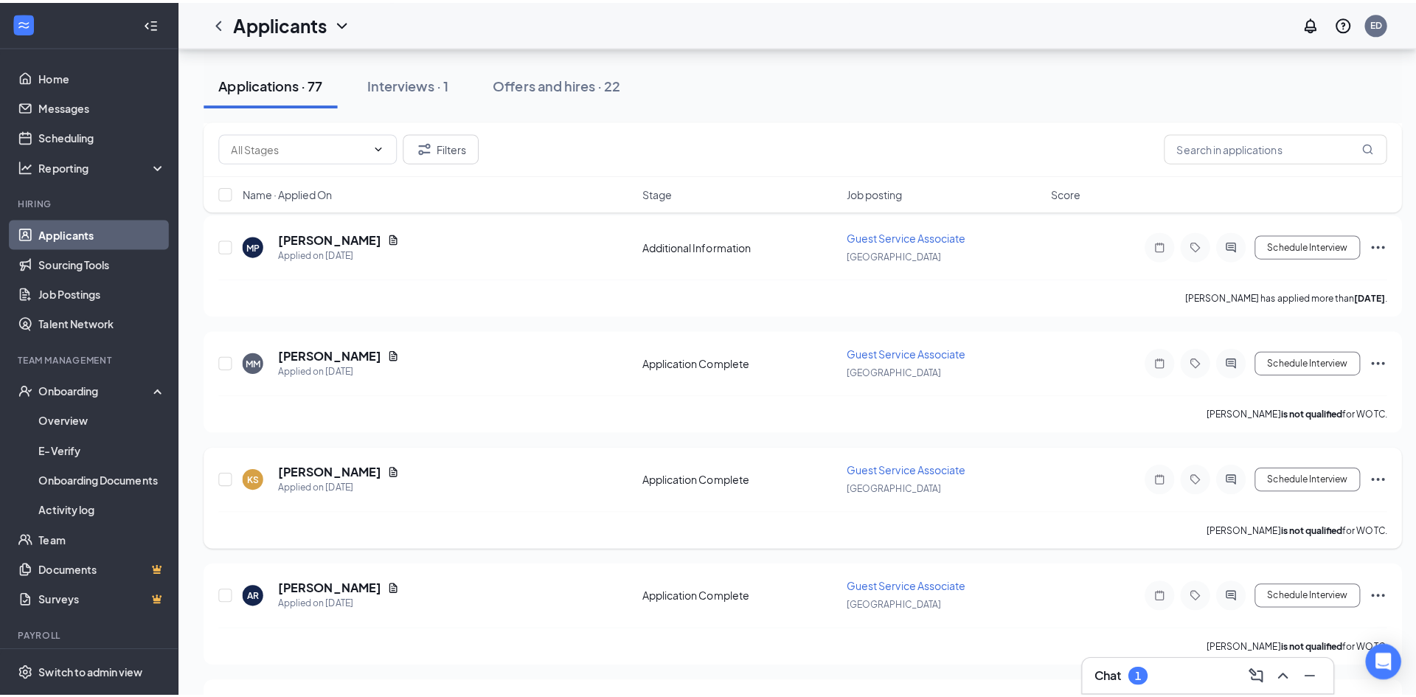
scroll to position [738, 0]
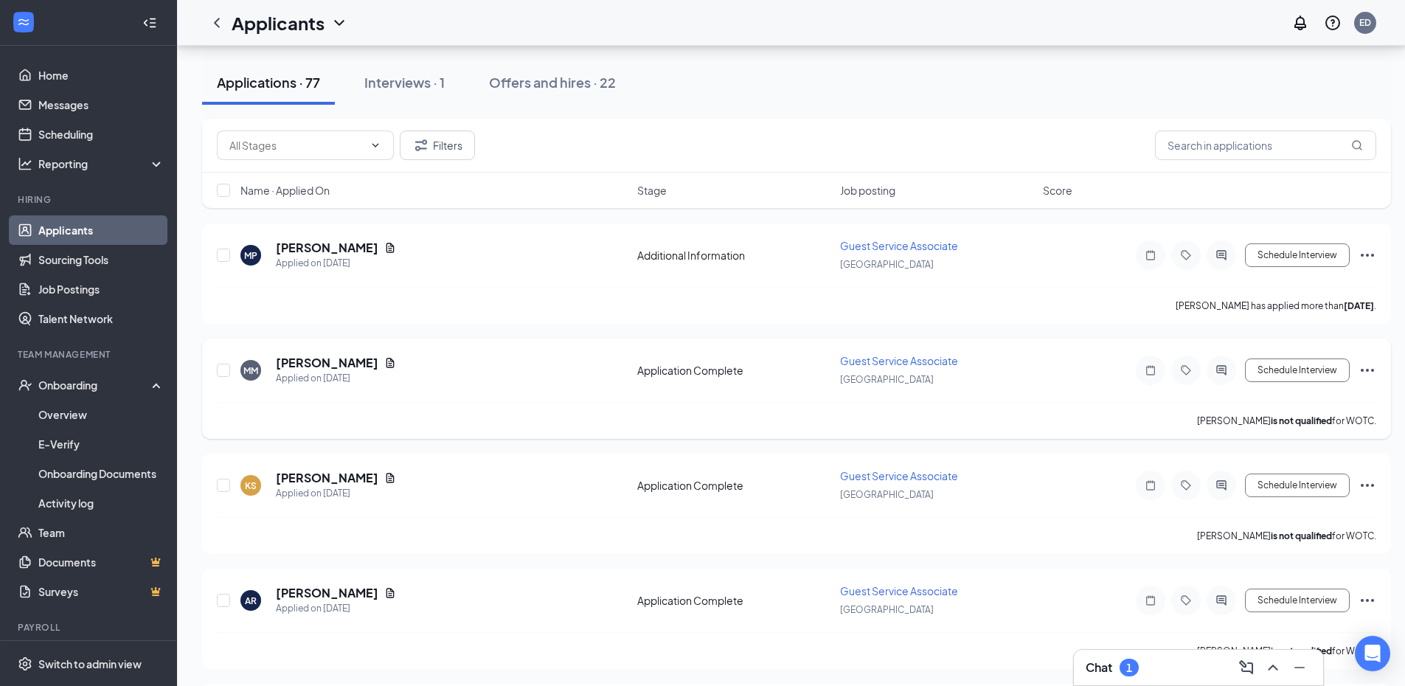
click at [386, 361] on icon "Document" at bounding box center [390, 363] width 8 height 10
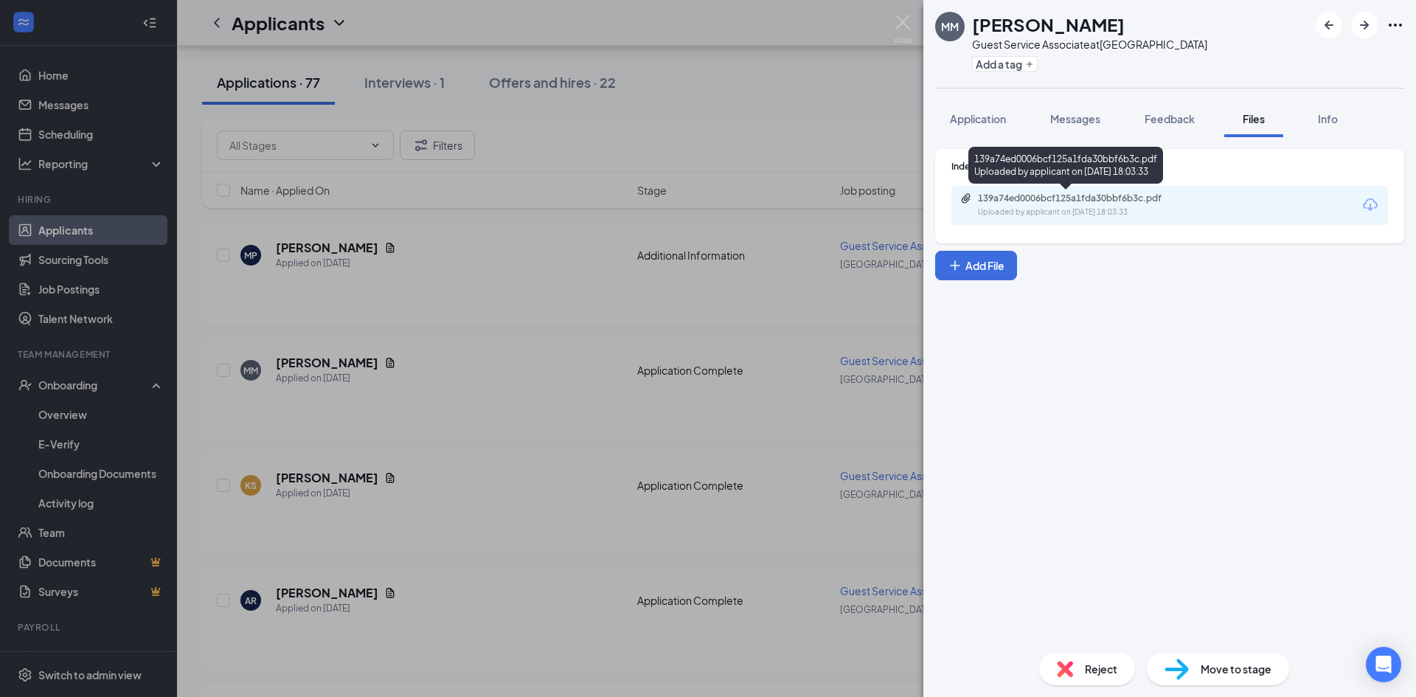
click at [1139, 195] on div "139a74ed0006bcf125a1fda30bbf6b3c.pdf" at bounding box center [1081, 199] width 207 height 12
click at [904, 23] on img at bounding box center [903, 29] width 18 height 29
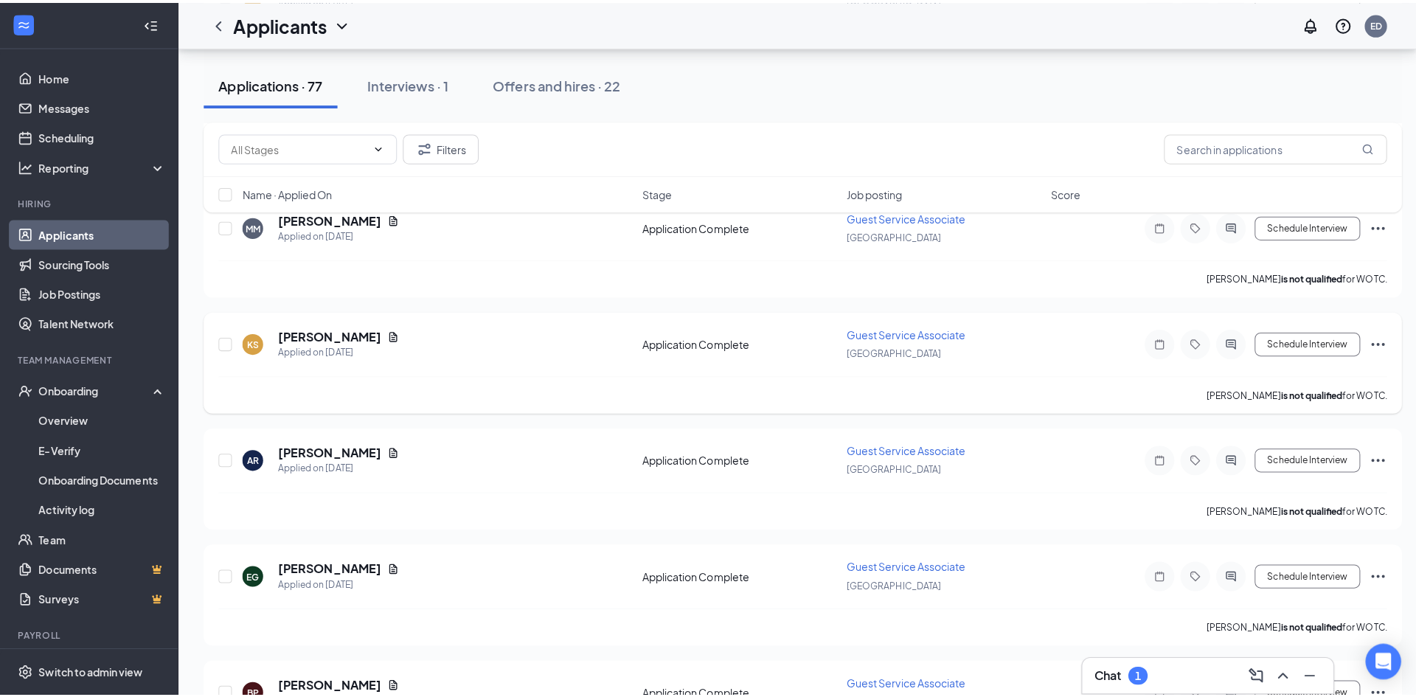
scroll to position [885, 0]
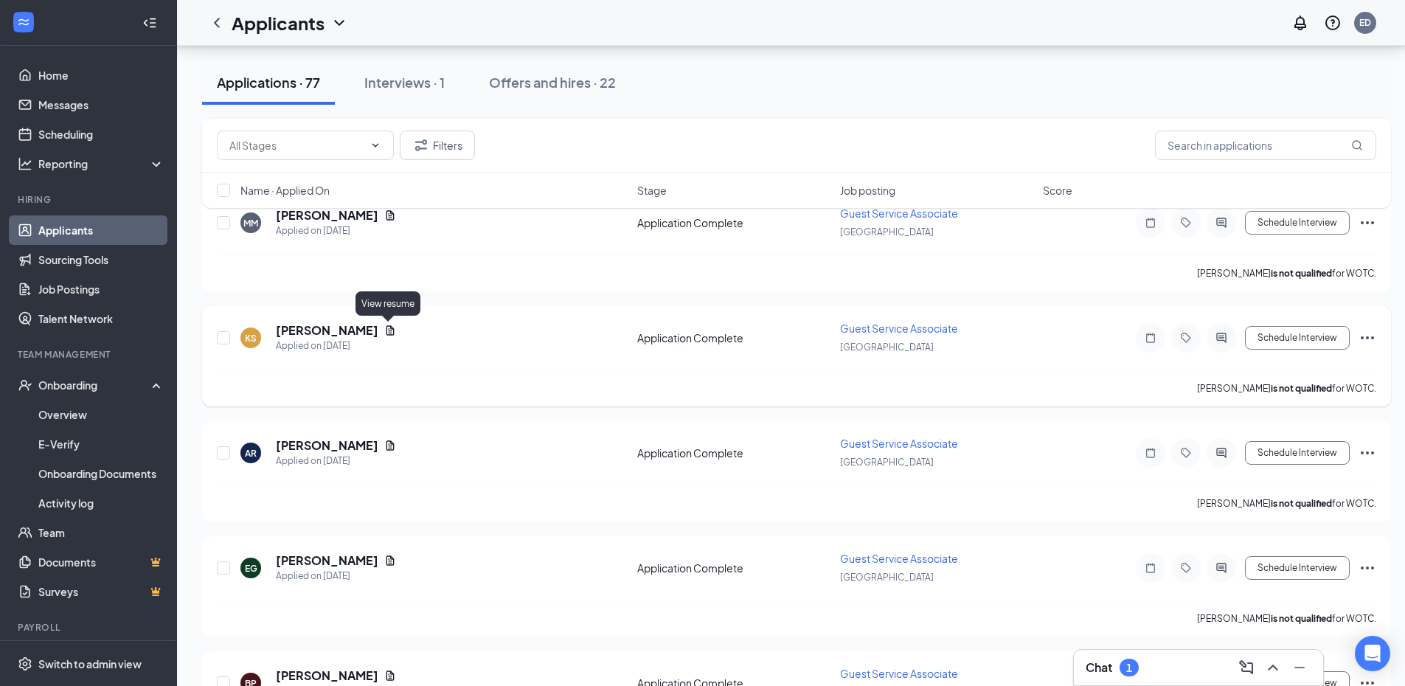
click at [393, 325] on icon "Document" at bounding box center [390, 331] width 12 height 12
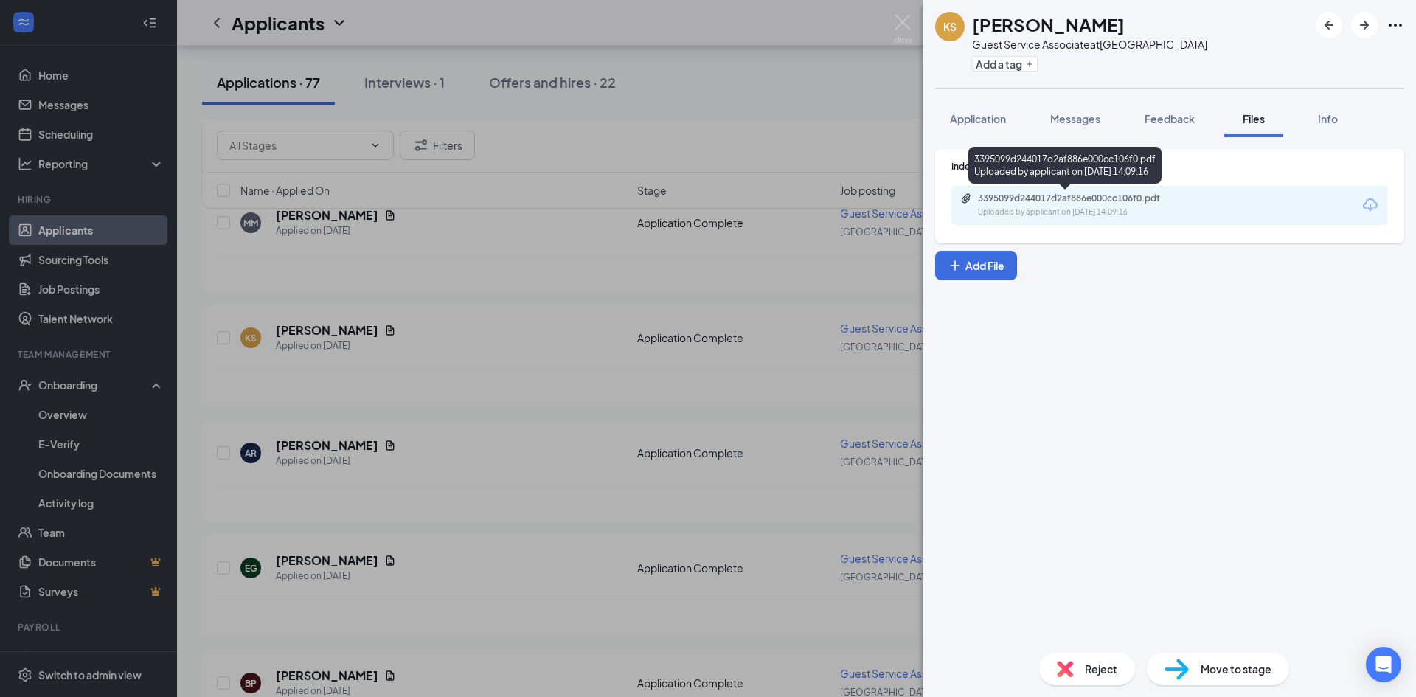
click at [1047, 198] on div "3395099d244017d2af886e000cc106f0.pdf" at bounding box center [1081, 199] width 207 height 12
click at [910, 25] on img at bounding box center [903, 29] width 18 height 29
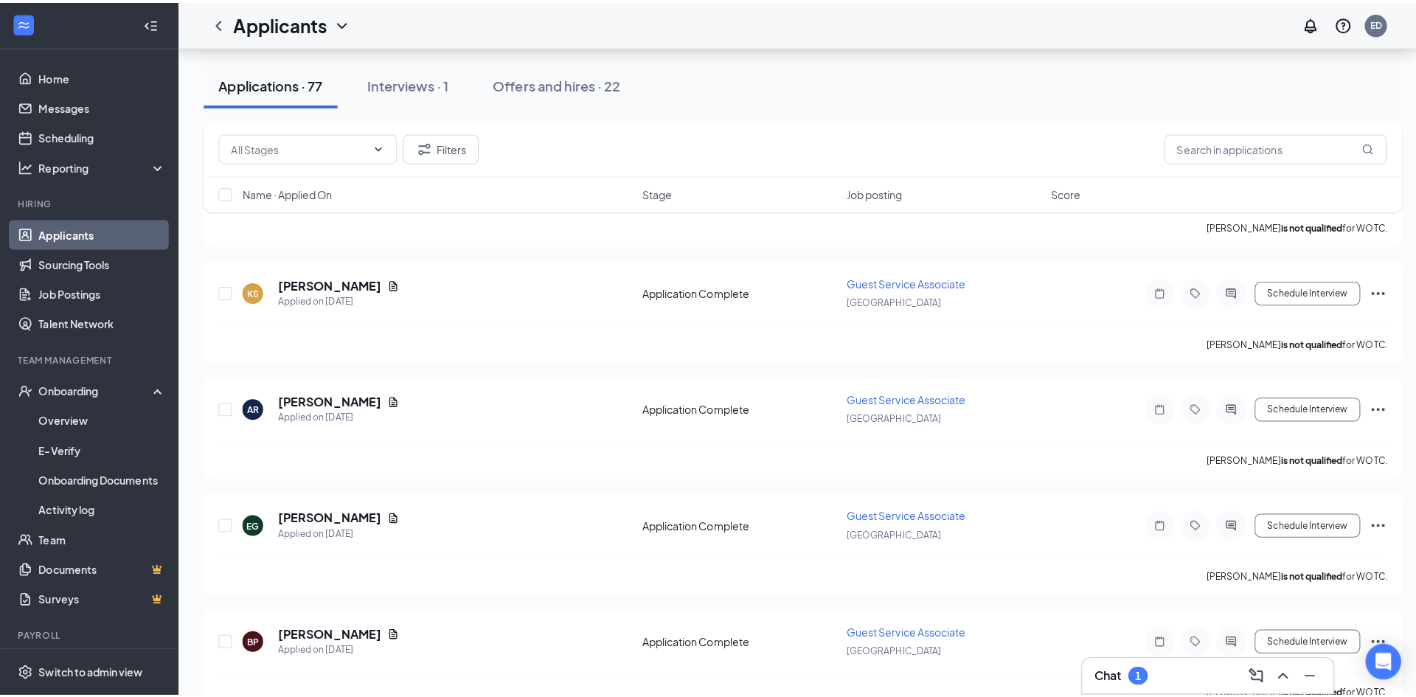
scroll to position [1033, 0]
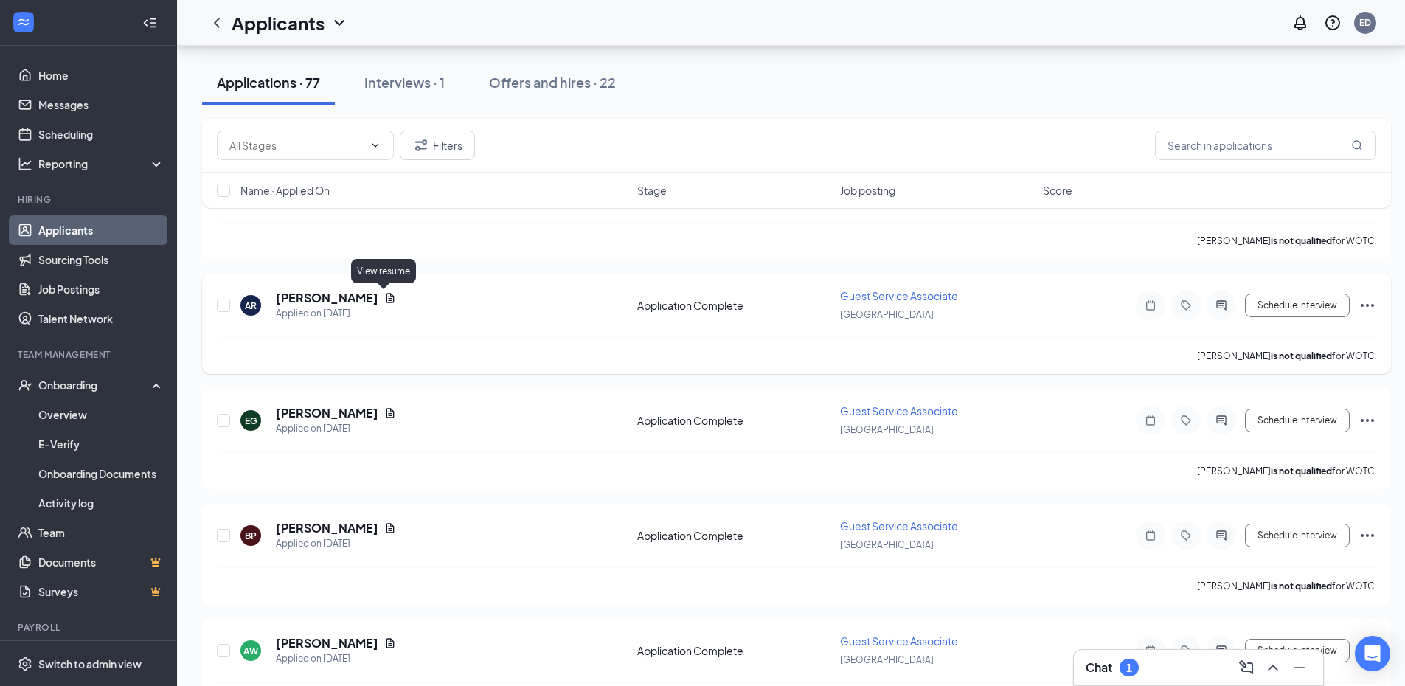
click at [384, 297] on icon "Document" at bounding box center [390, 298] width 12 height 12
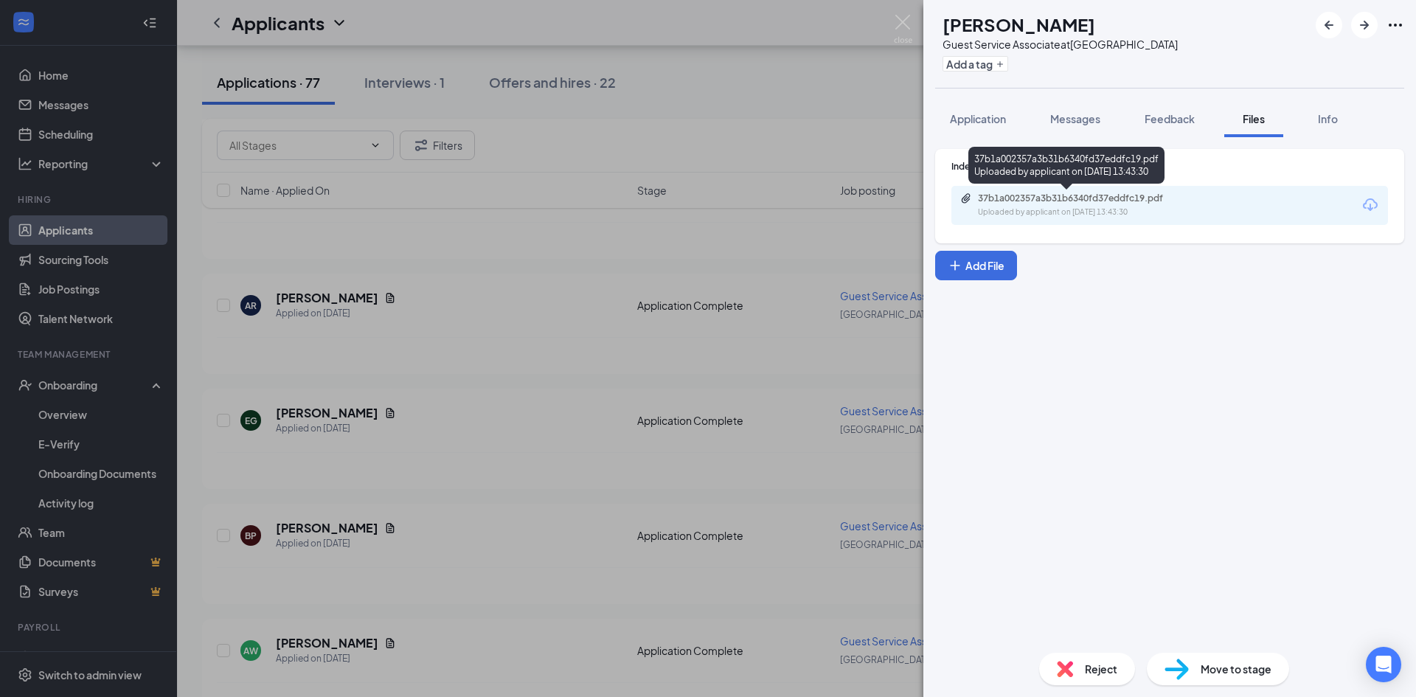
click at [1063, 195] on div "37b1a002357a3b31b6340fd37eddfc19.pdf" at bounding box center [1081, 199] width 207 height 12
click at [908, 28] on img at bounding box center [903, 29] width 18 height 29
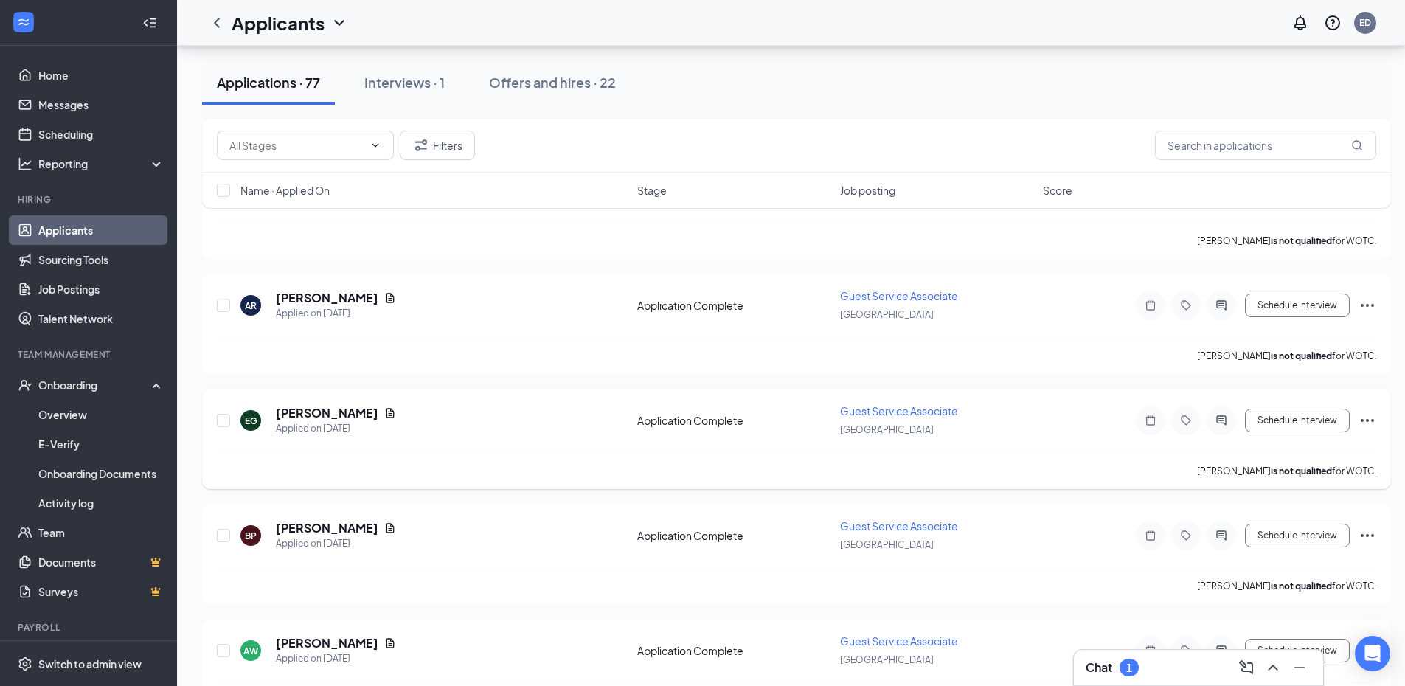
click at [360, 412] on div "[PERSON_NAME]" at bounding box center [336, 413] width 120 height 16
click at [384, 412] on icon "Document" at bounding box center [390, 413] width 12 height 12
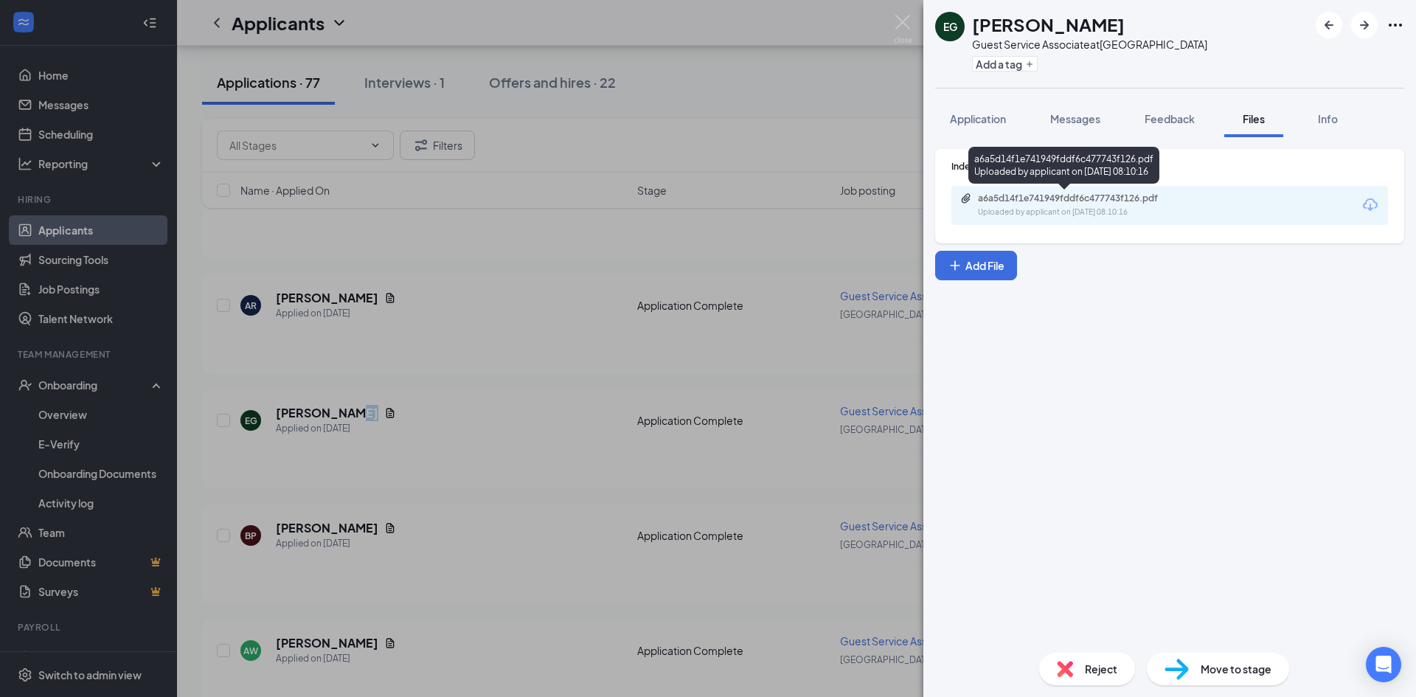
click at [1139, 201] on div "a6a5d14f1e741949fddf6c477743f126.pdf" at bounding box center [1081, 199] width 207 height 12
